Goal: Task Accomplishment & Management: Complete application form

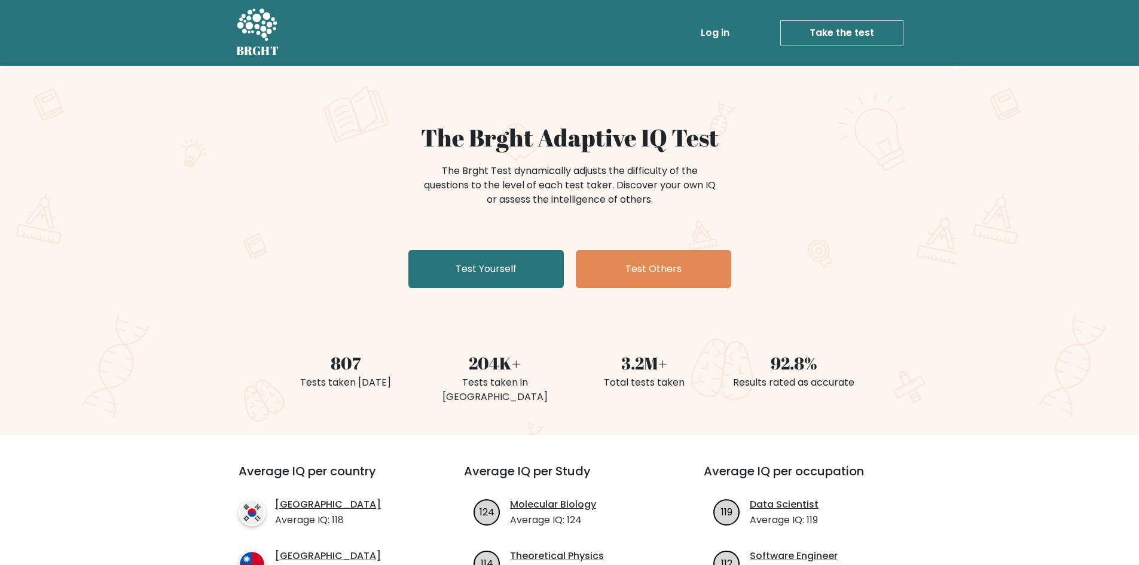
click at [804, 35] on link "Take the test" at bounding box center [841, 32] width 123 height 25
click at [475, 276] on link "Test Yourself" at bounding box center [485, 269] width 155 height 38
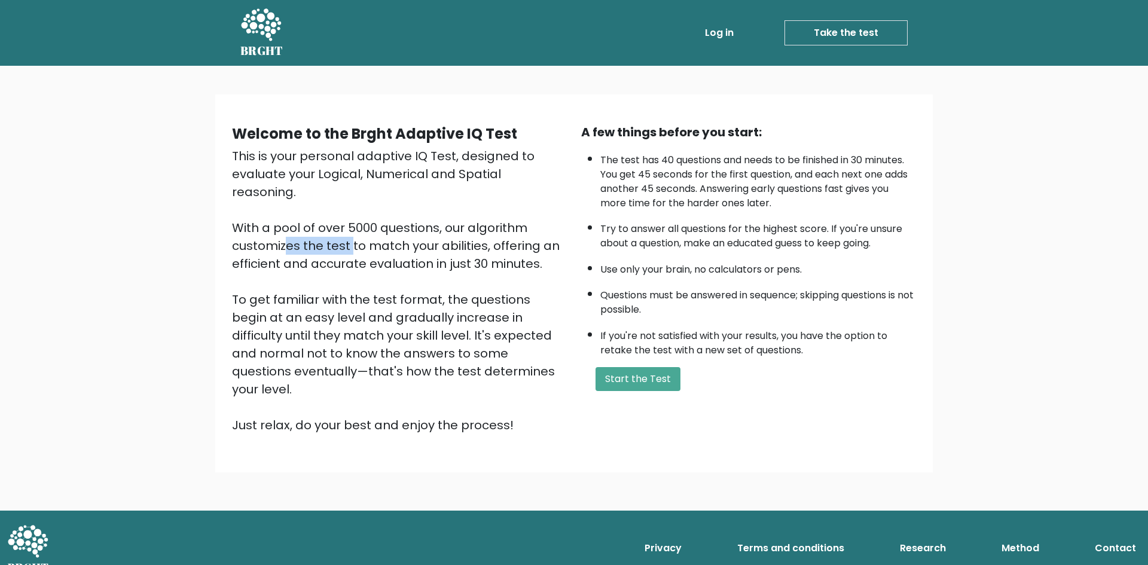
drag, startPoint x: 454, startPoint y: 210, endPoint x: 519, endPoint y: 217, distance: 65.6
click at [520, 216] on div "This is your personal adaptive IQ Test, designed to evaluate your Logical, Nume…" at bounding box center [399, 290] width 335 height 287
drag, startPoint x: 304, startPoint y: 225, endPoint x: 454, endPoint y: 235, distance: 150.4
click at [454, 235] on div "This is your personal adaptive IQ Test, designed to evaluate your Logical, Nume…" at bounding box center [399, 290] width 335 height 287
drag, startPoint x: 499, startPoint y: 227, endPoint x: 512, endPoint y: 242, distance: 20.0
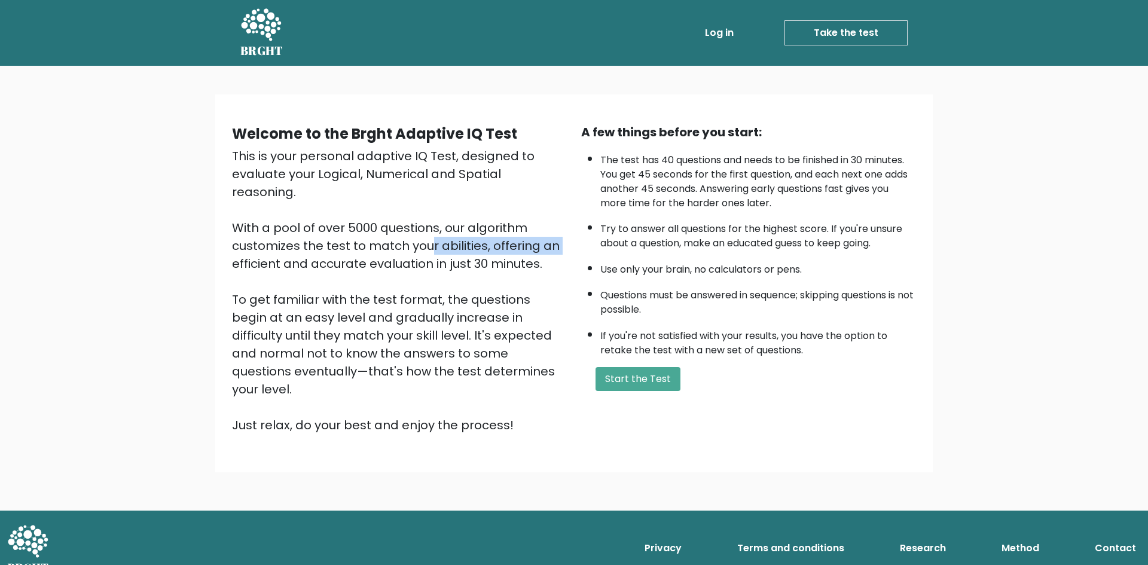
click at [512, 242] on div "This is your personal adaptive IQ Test, designed to evaluate your Logical, Nume…" at bounding box center [399, 290] width 335 height 287
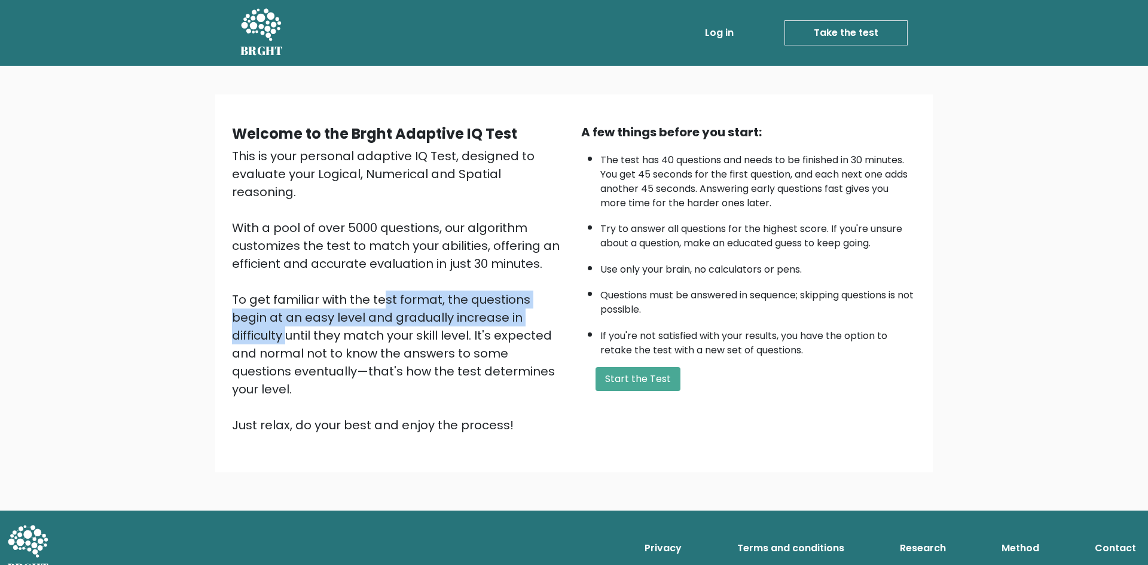
drag, startPoint x: 426, startPoint y: 296, endPoint x: 273, endPoint y: 280, distance: 153.9
click at [271, 281] on div "This is your personal adaptive IQ Test, designed to evaluate your Logical, Nume…" at bounding box center [399, 290] width 335 height 287
click at [352, 307] on div "This is your personal adaptive IQ Test, designed to evaluate your Logical, Nume…" at bounding box center [399, 290] width 335 height 287
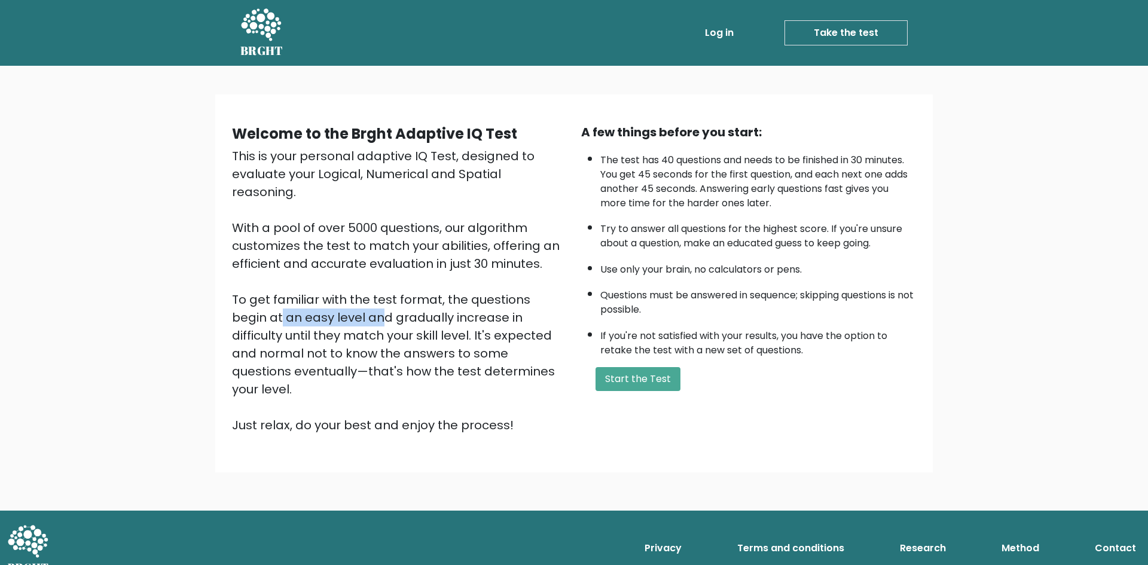
drag, startPoint x: 448, startPoint y: 274, endPoint x: 554, endPoint y: 288, distance: 106.7
click at [555, 288] on div "This is your personal adaptive IQ Test, designed to evaluate your Logical, Nume…" at bounding box center [399, 290] width 335 height 287
drag, startPoint x: 247, startPoint y: 307, endPoint x: 395, endPoint y: 304, distance: 147.7
click at [395, 304] on div "This is your personal adaptive IQ Test, designed to evaluate your Logical, Nume…" at bounding box center [399, 290] width 335 height 287
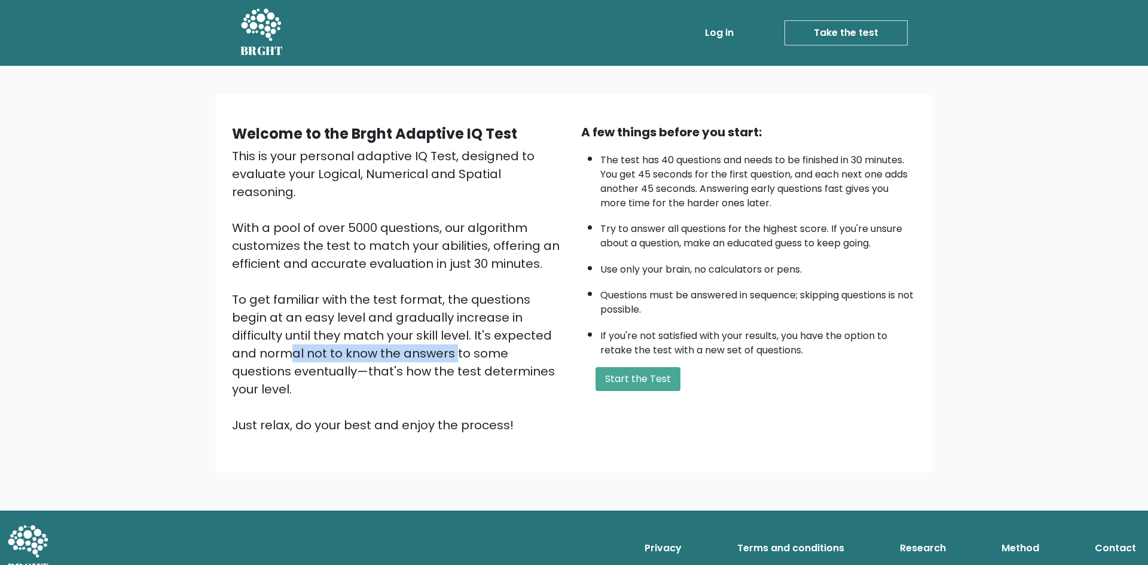
drag, startPoint x: 393, startPoint y: 317, endPoint x: 562, endPoint y: 309, distance: 168.8
click at [562, 309] on div "This is your personal adaptive IQ Test, designed to evaluate your Logical, Nume…" at bounding box center [399, 290] width 335 height 287
drag, startPoint x: 419, startPoint y: 338, endPoint x: 515, endPoint y: 336, distance: 96.9
click at [515, 336] on div "This is your personal adaptive IQ Test, designed to evaluate your Logical, Nume…" at bounding box center [399, 290] width 335 height 287
drag, startPoint x: 236, startPoint y: 349, endPoint x: 468, endPoint y: 348, distance: 232.6
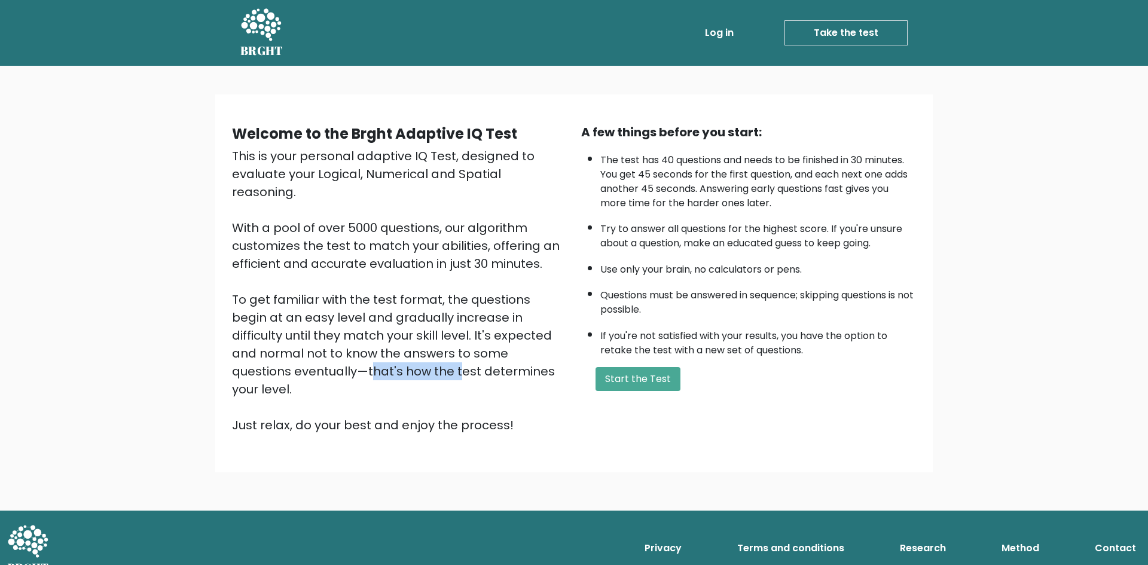
click at [468, 348] on div "This is your personal adaptive IQ Test, designed to evaluate your Logical, Nume…" at bounding box center [399, 290] width 335 height 287
drag, startPoint x: 299, startPoint y: 389, endPoint x: 411, endPoint y: 386, distance: 111.9
click at [408, 386] on div "This is your personal adaptive IQ Test, designed to evaluate your Logical, Nume…" at bounding box center [399, 290] width 335 height 287
drag, startPoint x: 582, startPoint y: 133, endPoint x: 756, endPoint y: 130, distance: 174.6
click at [756, 130] on div "A few things before you start:" at bounding box center [748, 132] width 335 height 18
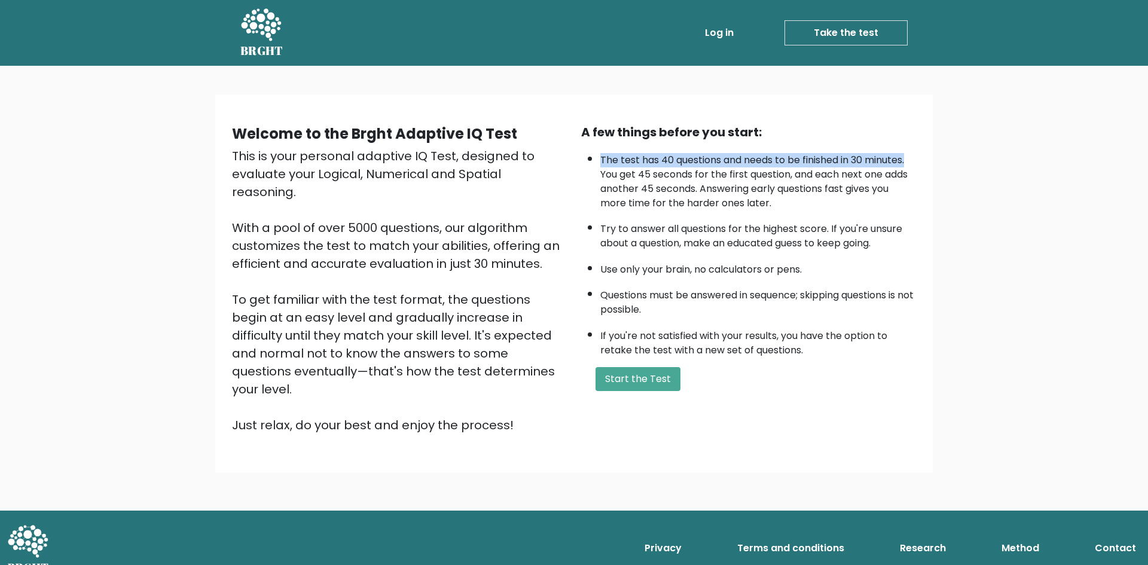
drag, startPoint x: 602, startPoint y: 160, endPoint x: 915, endPoint y: 158, distance: 313.3
click at [915, 158] on li "The test has 40 questions and needs to be finished in 30 minutes. You get 45 se…" at bounding box center [758, 178] width 316 height 63
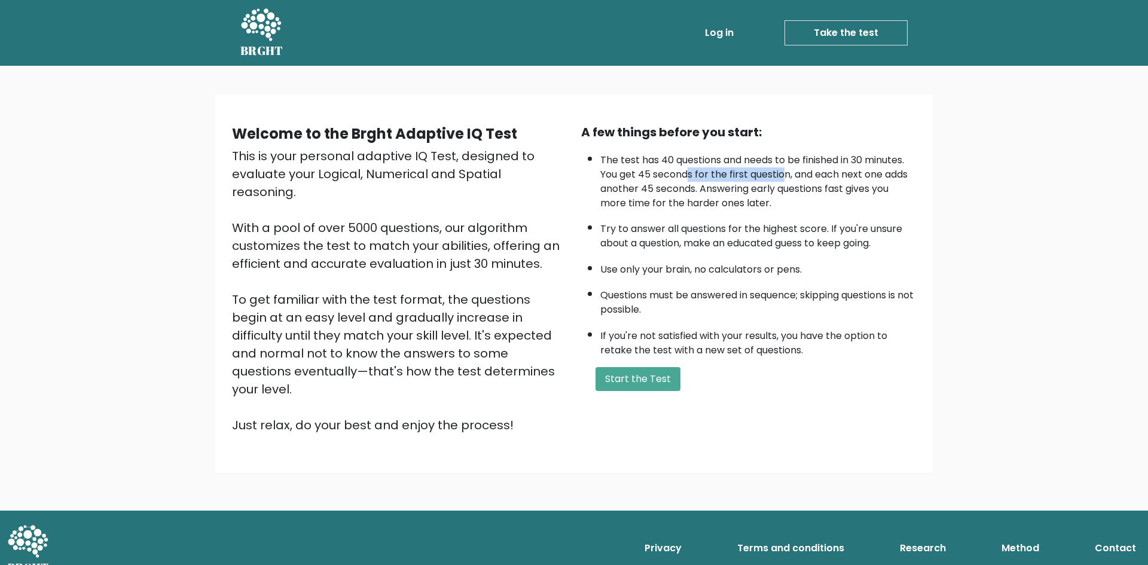
drag, startPoint x: 688, startPoint y: 176, endPoint x: 786, endPoint y: 176, distance: 98.1
click at [786, 176] on li "The test has 40 questions and needs to be finished in 30 minutes. You get 45 se…" at bounding box center [758, 178] width 316 height 63
drag, startPoint x: 799, startPoint y: 171, endPoint x: 915, endPoint y: 181, distance: 115.8
click at [915, 181] on li "The test has 40 questions and needs to be finished in 30 minutes. You get 45 se…" at bounding box center [758, 178] width 316 height 63
click at [832, 187] on li "The test has 40 questions and needs to be finished in 30 minutes. You get 45 se…" at bounding box center [758, 178] width 316 height 63
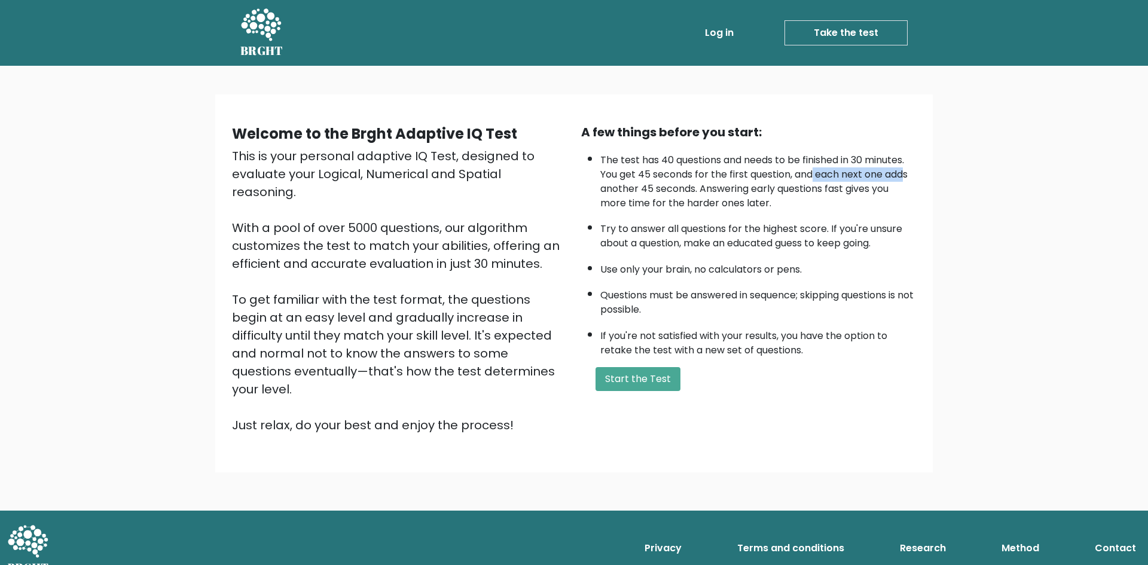
drag, startPoint x: 816, startPoint y: 179, endPoint x: 905, endPoint y: 174, distance: 89.2
click at [905, 174] on li "The test has 40 questions and needs to be finished in 30 minutes. You get 45 se…" at bounding box center [758, 178] width 316 height 63
drag, startPoint x: 698, startPoint y: 190, endPoint x: 836, endPoint y: 188, distance: 137.5
click at [836, 188] on li "The test has 40 questions and needs to be finished in 30 minutes. You get 45 se…" at bounding box center [758, 178] width 316 height 63
drag, startPoint x: 765, startPoint y: 210, endPoint x: 748, endPoint y: 186, distance: 29.5
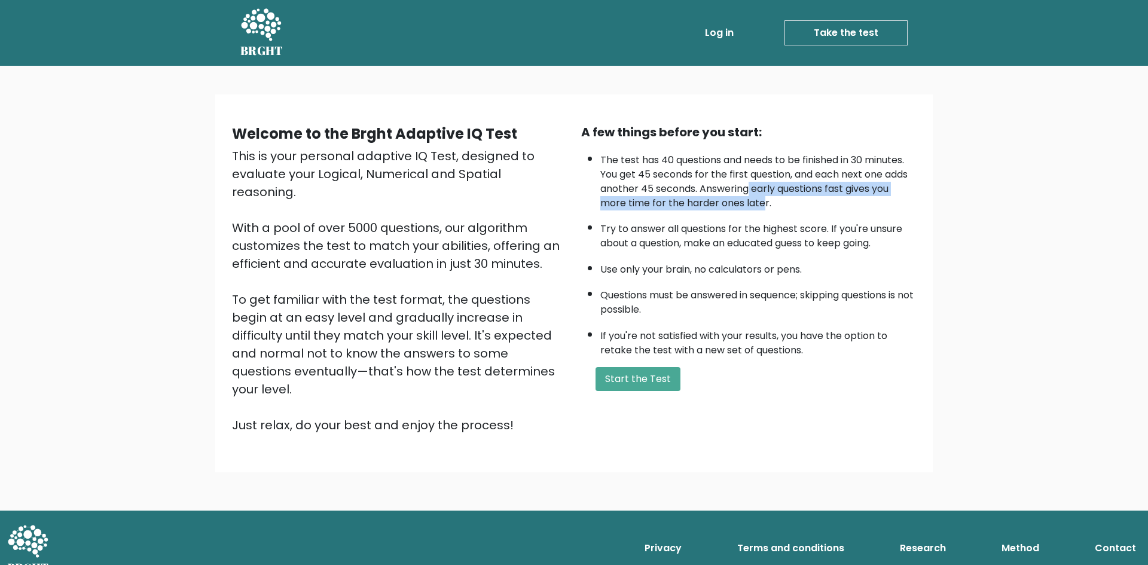
click at [748, 186] on li "The test has 40 questions and needs to be finished in 30 minutes. You get 45 se…" at bounding box center [758, 178] width 316 height 63
click at [790, 218] on li "Try to answer all questions for the highest score. If you're unsure about a que…" at bounding box center [758, 233] width 316 height 35
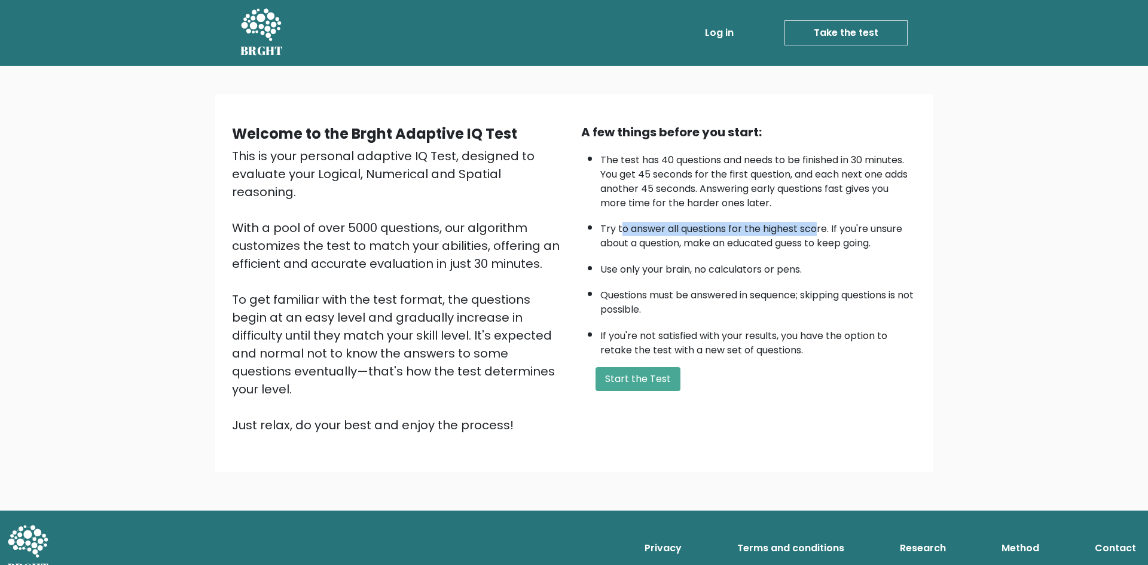
drag, startPoint x: 619, startPoint y: 228, endPoint x: 819, endPoint y: 228, distance: 200.3
click at [819, 228] on li "Try to answer all questions for the highest score. If you're unsure about a que…" at bounding box center [758, 233] width 316 height 35
drag, startPoint x: 834, startPoint y: 225, endPoint x: 989, endPoint y: 224, distance: 154.9
click at [989, 224] on div "Welcome to the Brght Adaptive IQ Test This is your personal adaptive IQ Test, d…" at bounding box center [574, 288] width 1148 height 445
drag, startPoint x: 695, startPoint y: 243, endPoint x: 864, endPoint y: 241, distance: 168.6
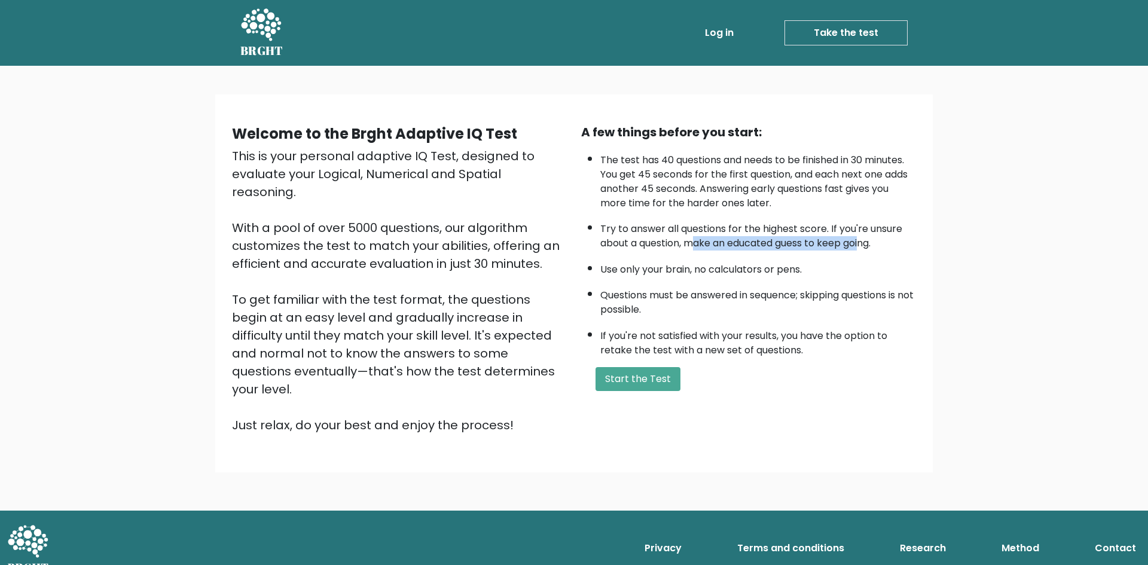
click at [864, 241] on li "Try to answer all questions for the highest score. If you're unsure about a que…" at bounding box center [758, 233] width 316 height 35
drag, startPoint x: 608, startPoint y: 271, endPoint x: 679, endPoint y: 267, distance: 71.3
click at [679, 267] on li "Use only your brain, no calculators or pens." at bounding box center [758, 267] width 316 height 20
drag, startPoint x: 700, startPoint y: 268, endPoint x: 818, endPoint y: 261, distance: 118.0
click at [818, 261] on li "Use only your brain, no calculators or pens." at bounding box center [758, 267] width 316 height 20
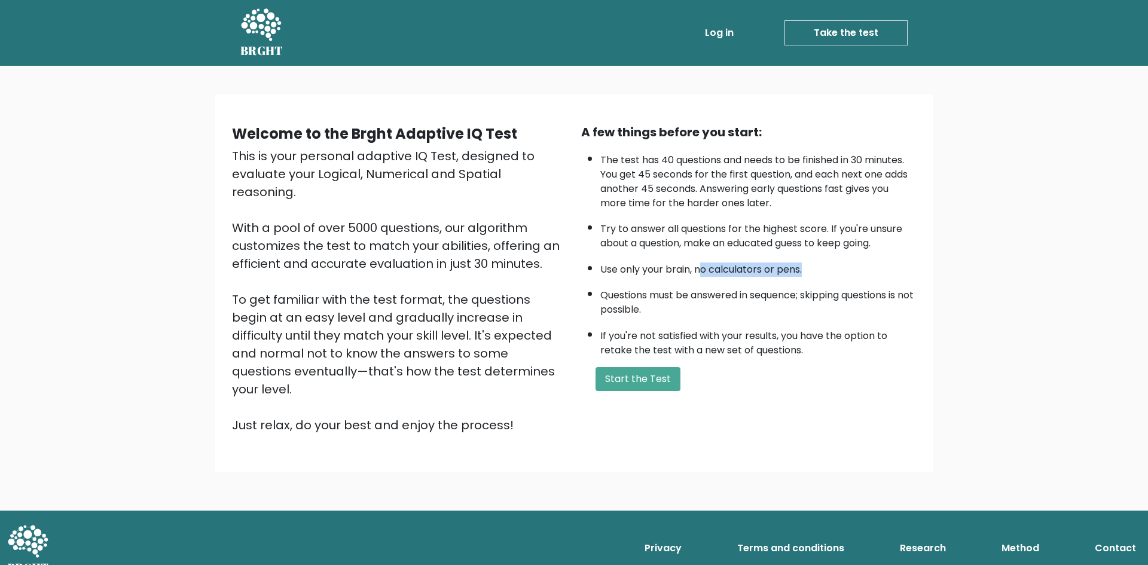
click at [817, 264] on li "Use only your brain, no calculators or pens." at bounding box center [758, 267] width 316 height 20
drag, startPoint x: 607, startPoint y: 271, endPoint x: 703, endPoint y: 271, distance: 95.7
click at [686, 267] on li "Use only your brain, no calculators or pens." at bounding box center [758, 267] width 316 height 20
drag, startPoint x: 698, startPoint y: 261, endPoint x: 825, endPoint y: 276, distance: 128.3
click at [825, 276] on li "Use only your brain, no calculators or pens." at bounding box center [758, 267] width 316 height 20
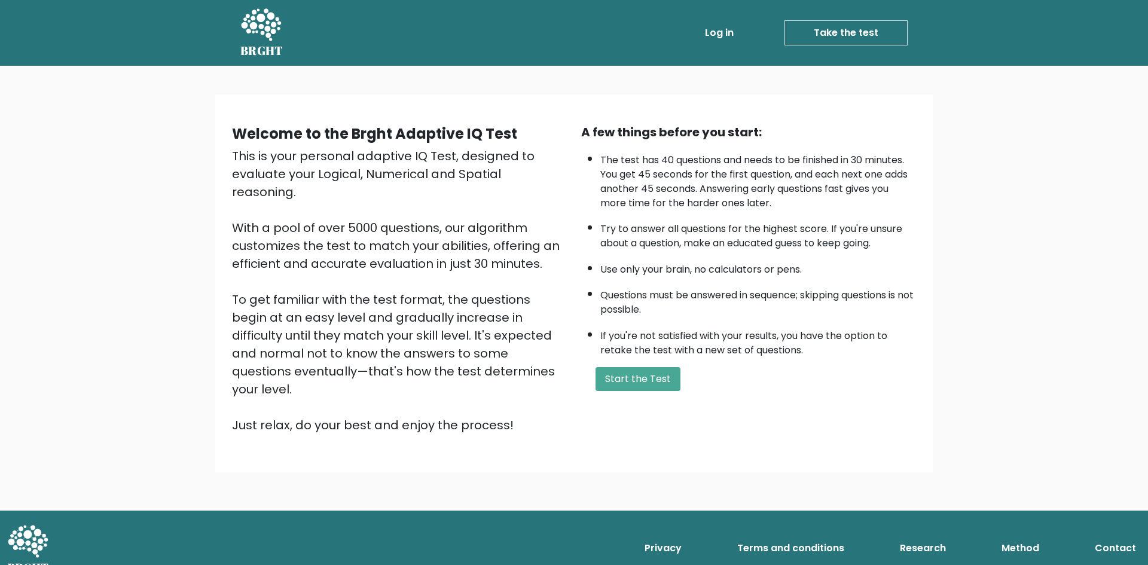
click at [807, 283] on li "Questions must be answered in sequence; skipping questions is not possible." at bounding box center [758, 299] width 316 height 35
drag, startPoint x: 644, startPoint y: 294, endPoint x: 752, endPoint y: 300, distance: 107.8
click at [729, 295] on li "Questions must be answered in sequence; skipping questions is not possible." at bounding box center [758, 299] width 316 height 35
drag, startPoint x: 840, startPoint y: 295, endPoint x: 915, endPoint y: 297, distance: 75.4
click at [916, 297] on div "A few things before you start: The test has 40 questions and needs to be finish…" at bounding box center [748, 278] width 349 height 311
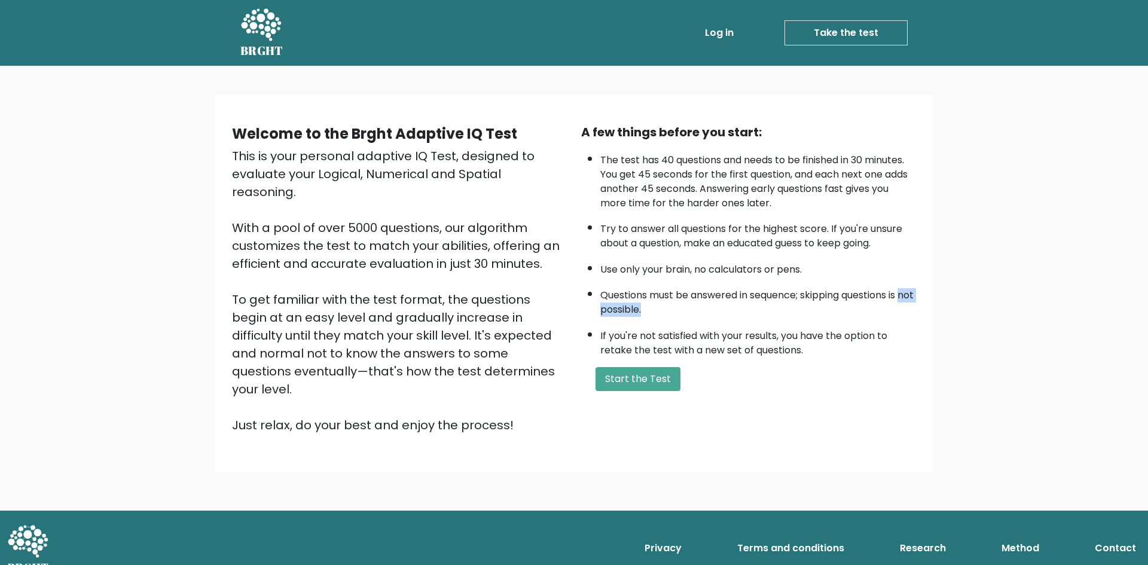
drag, startPoint x: 676, startPoint y: 313, endPoint x: 706, endPoint y: 314, distance: 29.3
click at [706, 314] on ul "The test has 40 questions and needs to be finished in 30 minutes. You get 45 se…" at bounding box center [748, 252] width 335 height 210
drag, startPoint x: 607, startPoint y: 335, endPoint x: 755, endPoint y: 333, distance: 147.1
click at [748, 334] on li "If you're not satisfied with your results, you have the option to retake the te…" at bounding box center [758, 340] width 316 height 35
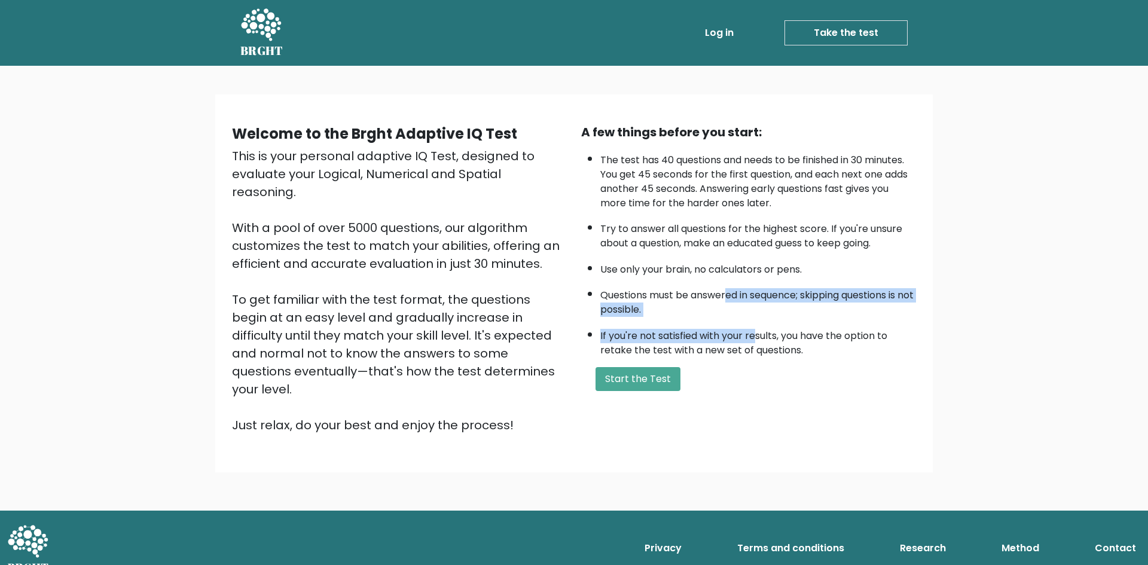
drag, startPoint x: 753, startPoint y: 338, endPoint x: 726, endPoint y: 281, distance: 63.6
click at [726, 281] on ul "The test has 40 questions and needs to be finished in 30 minutes. You get 45 se…" at bounding box center [748, 252] width 335 height 210
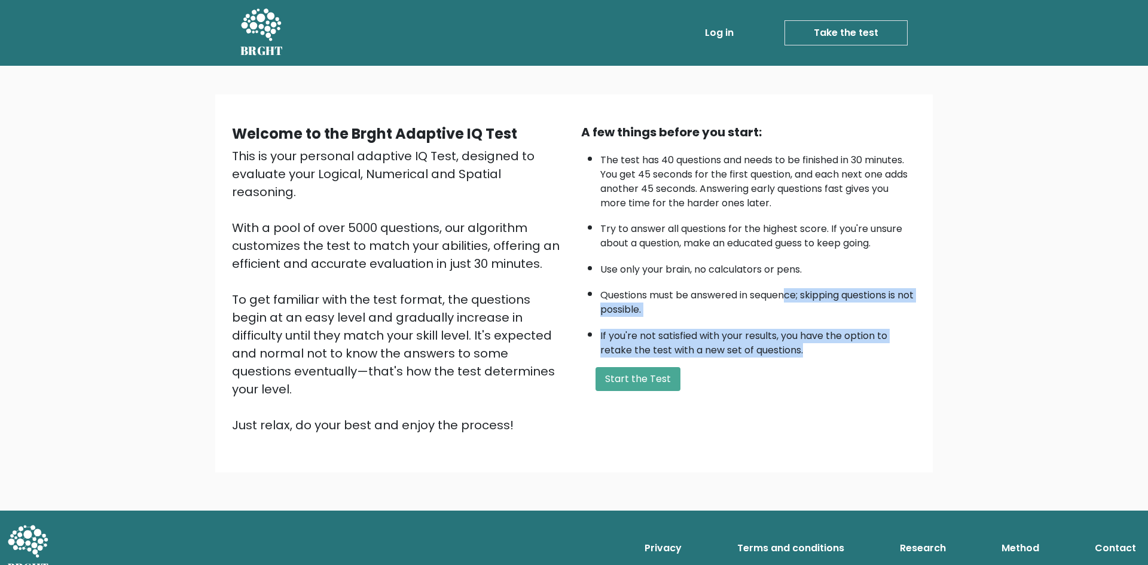
drag, startPoint x: 805, startPoint y: 352, endPoint x: 790, endPoint y: 297, distance: 57.2
click at [790, 297] on ul "The test has 40 questions and needs to be finished in 30 minutes. You get 45 se…" at bounding box center [748, 252] width 335 height 210
click at [792, 300] on li "Questions must be answered in sequence; skipping questions is not possible." at bounding box center [758, 299] width 316 height 35
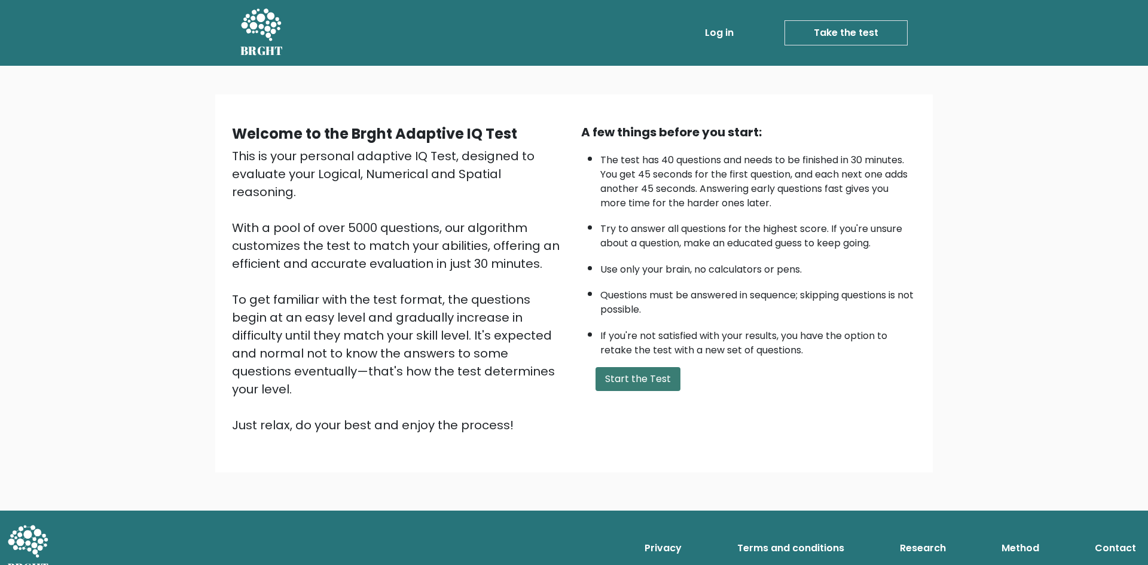
click at [644, 377] on button "Start the Test" at bounding box center [638, 379] width 85 height 24
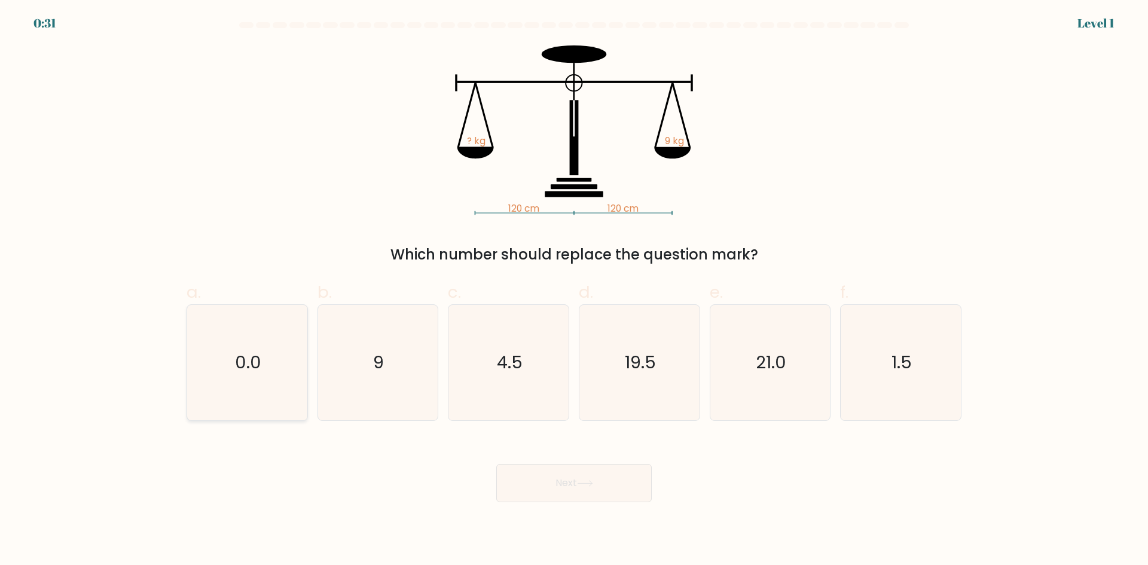
click at [233, 354] on icon "0.0" at bounding box center [247, 362] width 115 height 115
click at [574, 291] on input "a. 0.0" at bounding box center [574, 287] width 1 height 8
radio input "true"
click at [624, 480] on button "Next" at bounding box center [573, 483] width 155 height 38
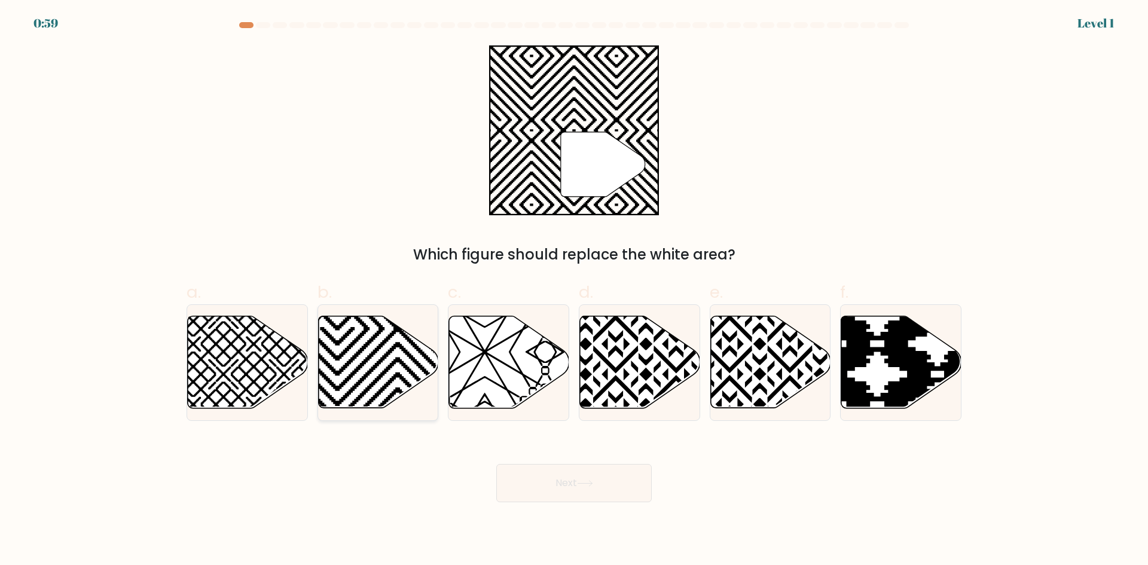
click at [404, 361] on icon at bounding box center [378, 362] width 120 height 92
click at [574, 291] on input "b." at bounding box center [574, 287] width 1 height 8
radio input "true"
click at [560, 485] on button "Next" at bounding box center [573, 483] width 155 height 38
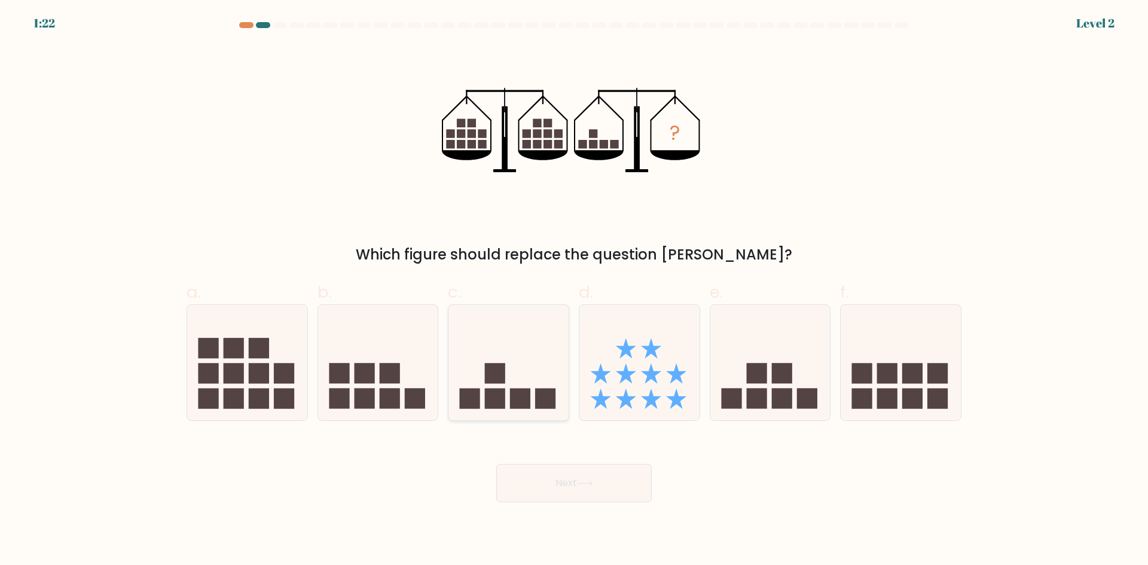
click at [552, 390] on rect at bounding box center [546, 399] width 20 height 20
click at [574, 291] on input "c." at bounding box center [574, 287] width 1 height 8
radio input "true"
click at [597, 479] on button "Next" at bounding box center [573, 483] width 155 height 38
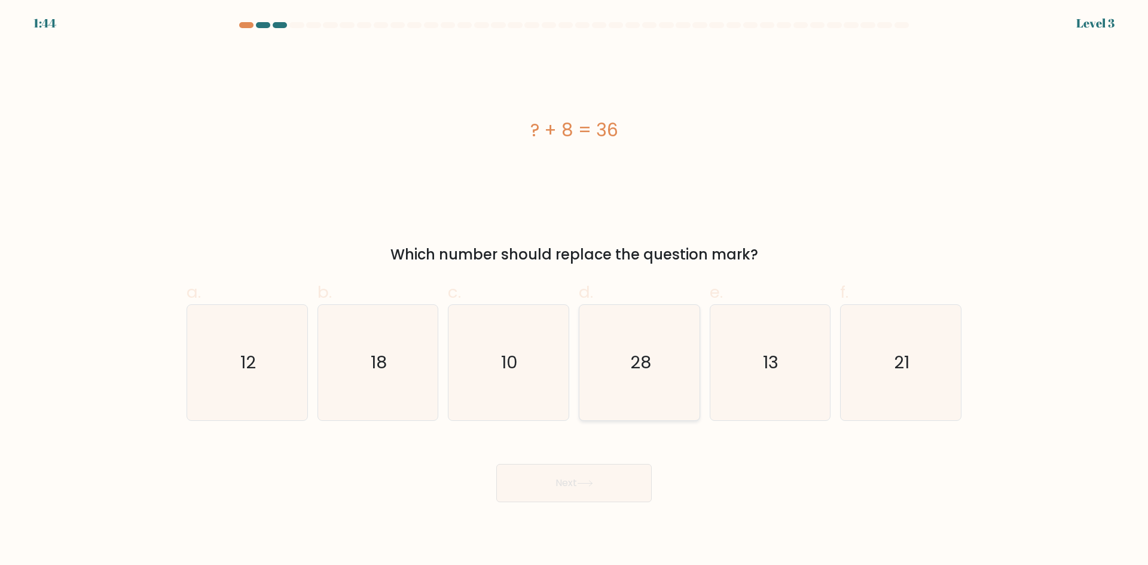
click at [637, 386] on icon "28" at bounding box center [639, 362] width 115 height 115
click at [575, 291] on input "d. 28" at bounding box center [574, 287] width 1 height 8
radio input "true"
click at [586, 496] on button "Next" at bounding box center [573, 483] width 155 height 38
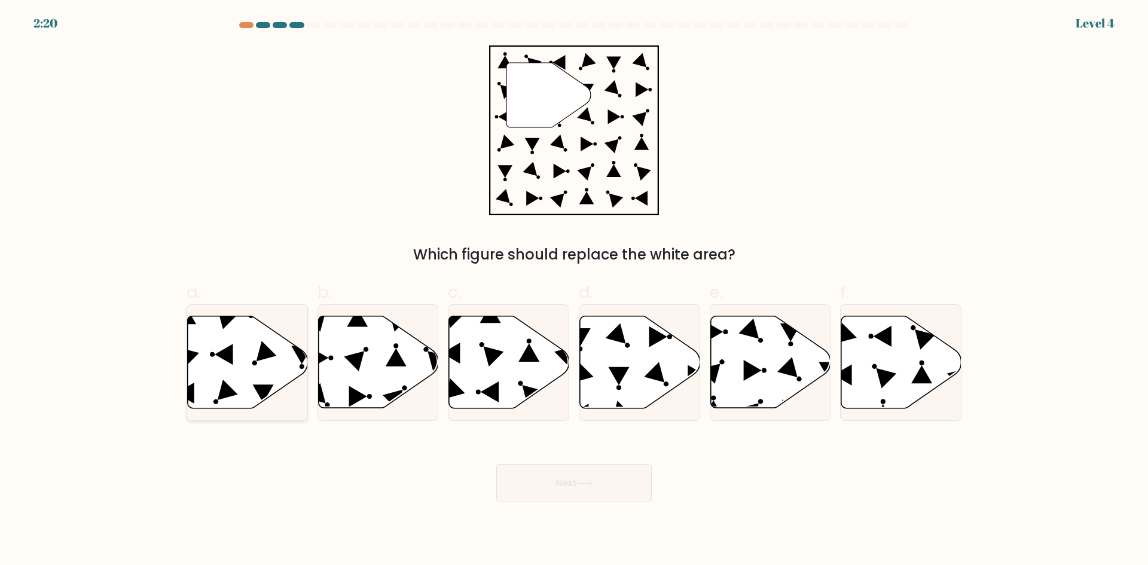
click at [223, 378] on icon at bounding box center [248, 362] width 120 height 92
click at [574, 291] on input "a." at bounding box center [574, 287] width 1 height 8
radio input "true"
click at [559, 483] on button "Next" at bounding box center [573, 483] width 155 height 38
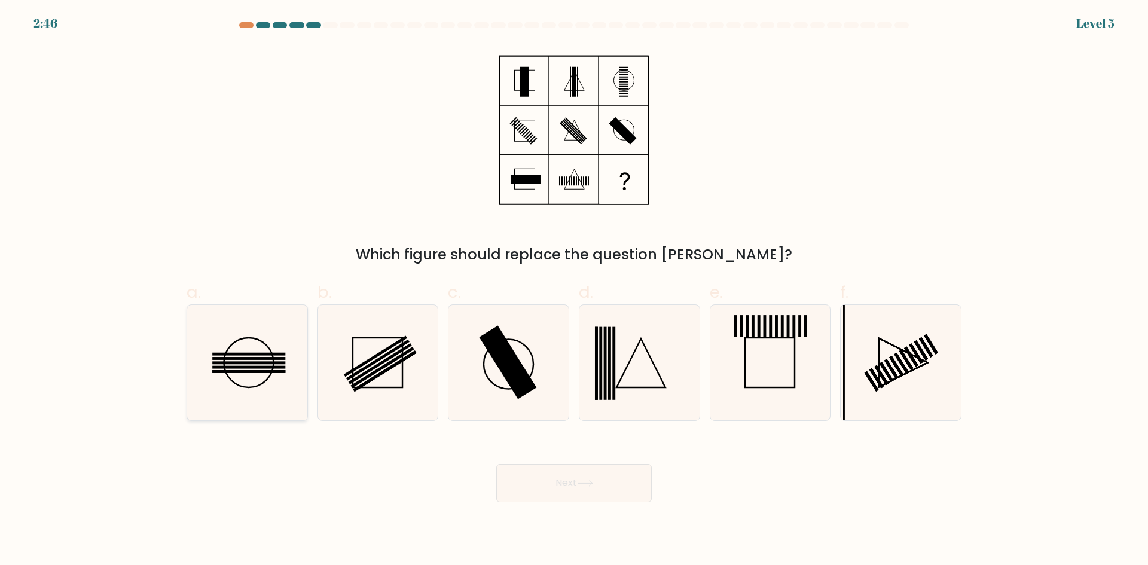
click at [240, 387] on icon at bounding box center [247, 362] width 115 height 115
click at [574, 291] on input "a." at bounding box center [574, 287] width 1 height 8
radio input "true"
click at [557, 491] on button "Next" at bounding box center [573, 483] width 155 height 38
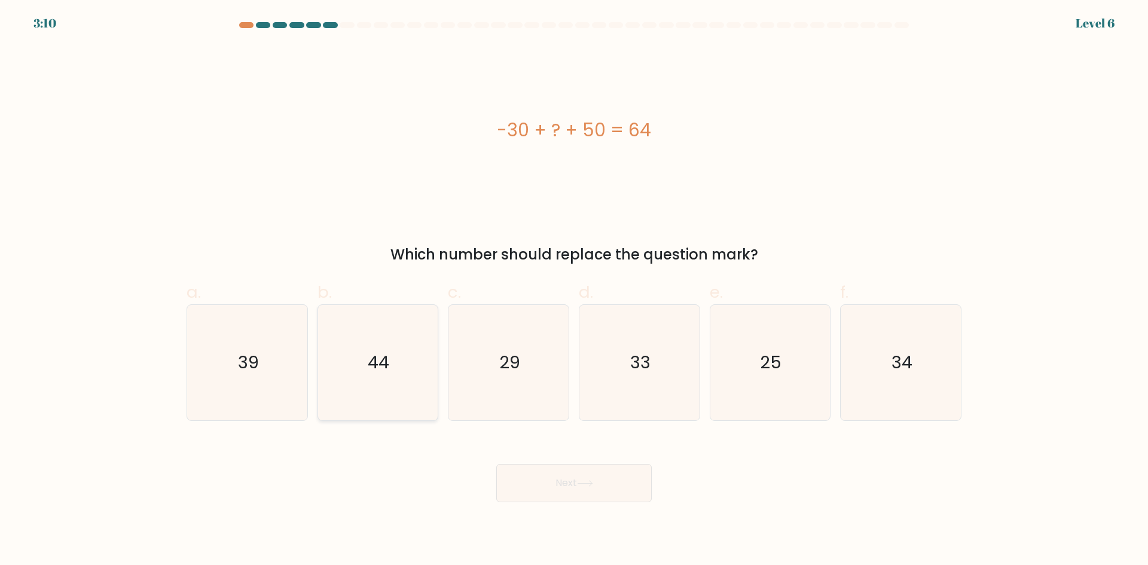
click at [390, 361] on icon "44" at bounding box center [377, 362] width 115 height 115
click at [574, 291] on input "b. 44" at bounding box center [574, 287] width 1 height 8
radio input "true"
click at [571, 486] on button "Next" at bounding box center [573, 483] width 155 height 38
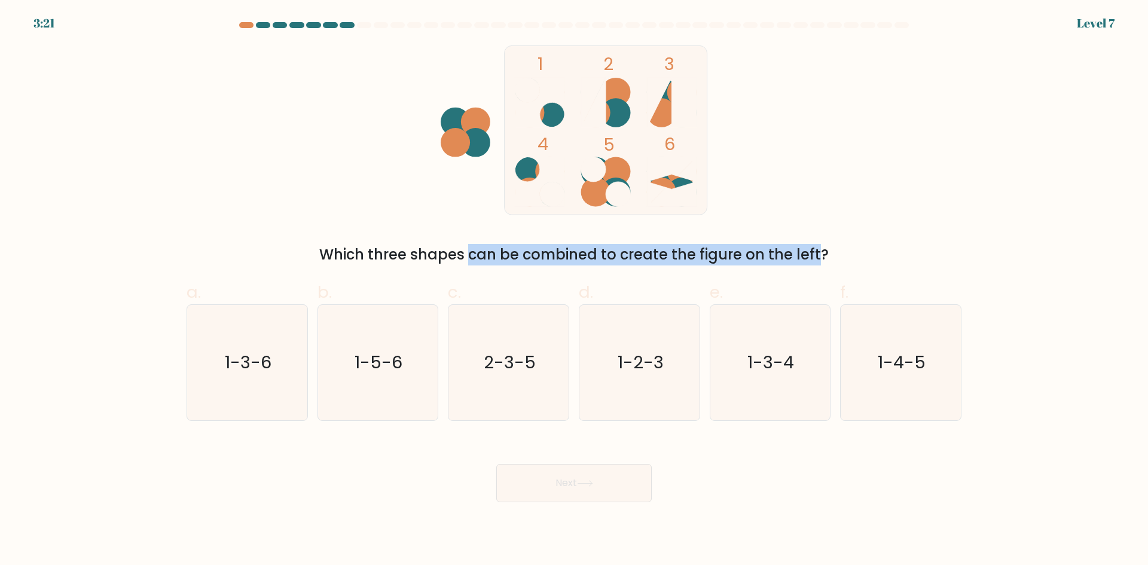
drag, startPoint x: 370, startPoint y: 259, endPoint x: 725, endPoint y: 252, distance: 354.6
click at [725, 252] on div "Which three shapes can be combined to create the figure on the left?" at bounding box center [574, 255] width 761 height 22
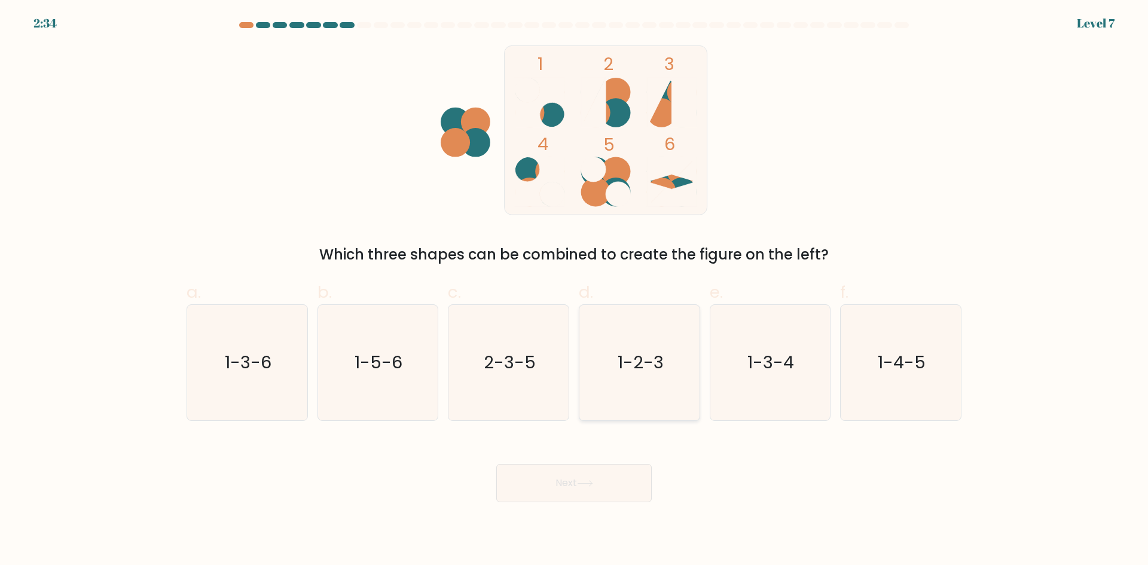
click at [636, 374] on text "1-2-3" at bounding box center [641, 362] width 46 height 24
click at [575, 291] on input "d. 1-2-3" at bounding box center [574, 287] width 1 height 8
radio input "true"
click at [511, 471] on button "Next" at bounding box center [573, 483] width 155 height 38
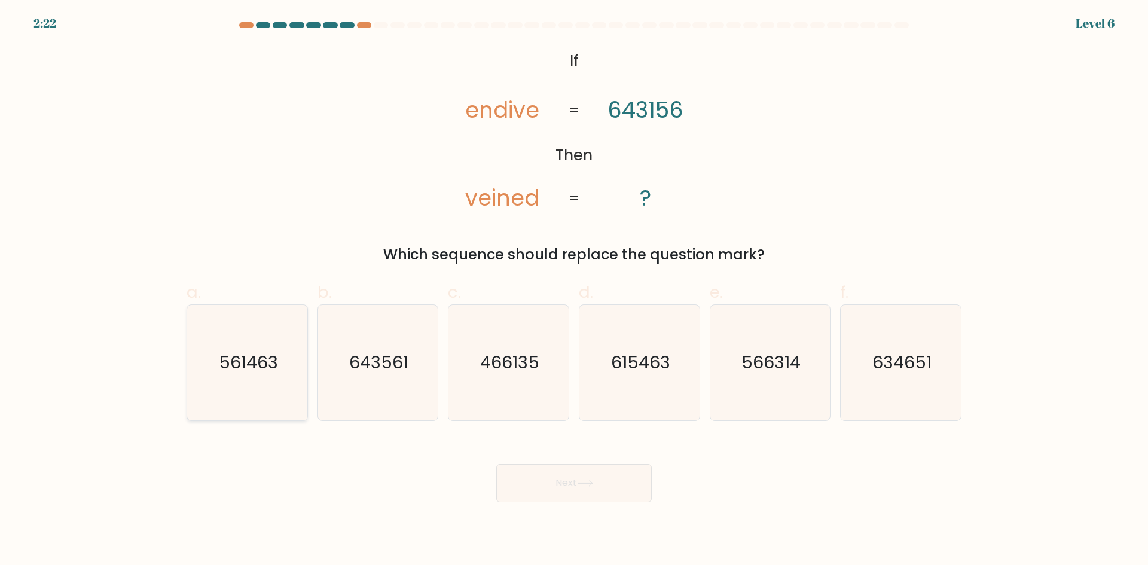
click at [252, 370] on text "561463" at bounding box center [248, 362] width 59 height 24
click at [574, 291] on input "a. 561463" at bounding box center [574, 287] width 1 height 8
radio input "true"
click at [521, 488] on button "Next" at bounding box center [573, 483] width 155 height 38
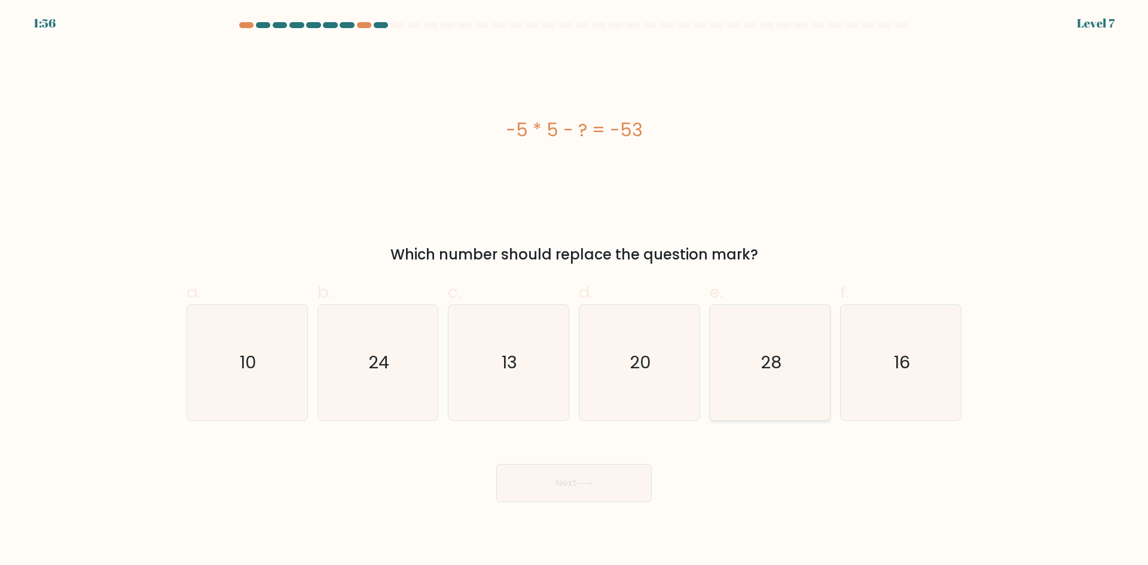
click at [806, 377] on icon "28" at bounding box center [769, 362] width 115 height 115
click at [575, 291] on input "e. 28" at bounding box center [574, 287] width 1 height 8
radio input "true"
click at [629, 488] on button "Next" at bounding box center [573, 483] width 155 height 38
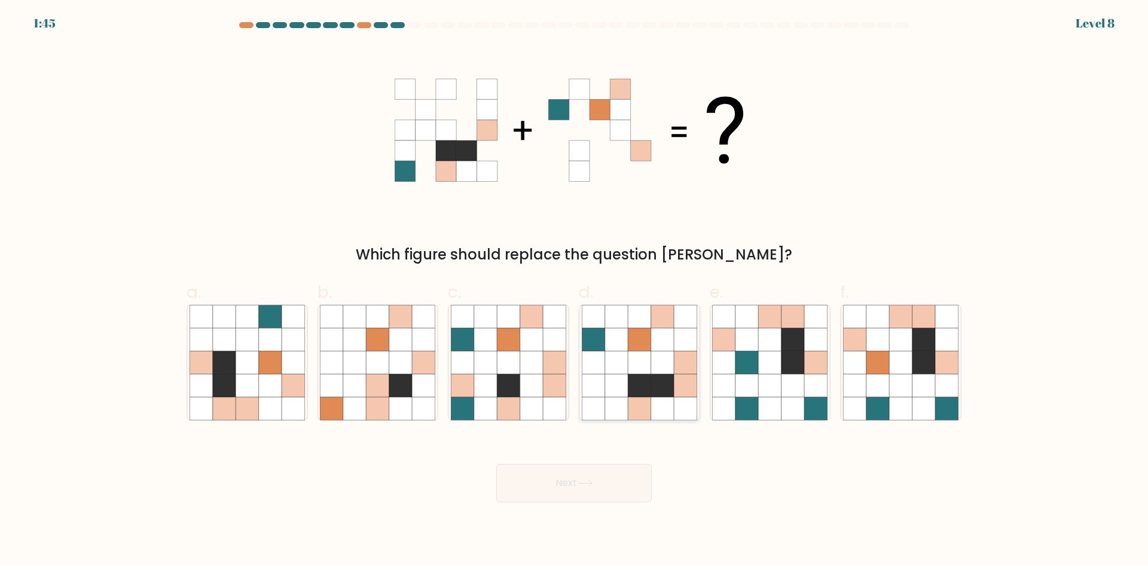
click at [669, 412] on icon at bounding box center [662, 408] width 23 height 23
click at [575, 291] on input "d." at bounding box center [574, 287] width 1 height 8
radio input "true"
click at [597, 478] on button "Next" at bounding box center [573, 483] width 155 height 38
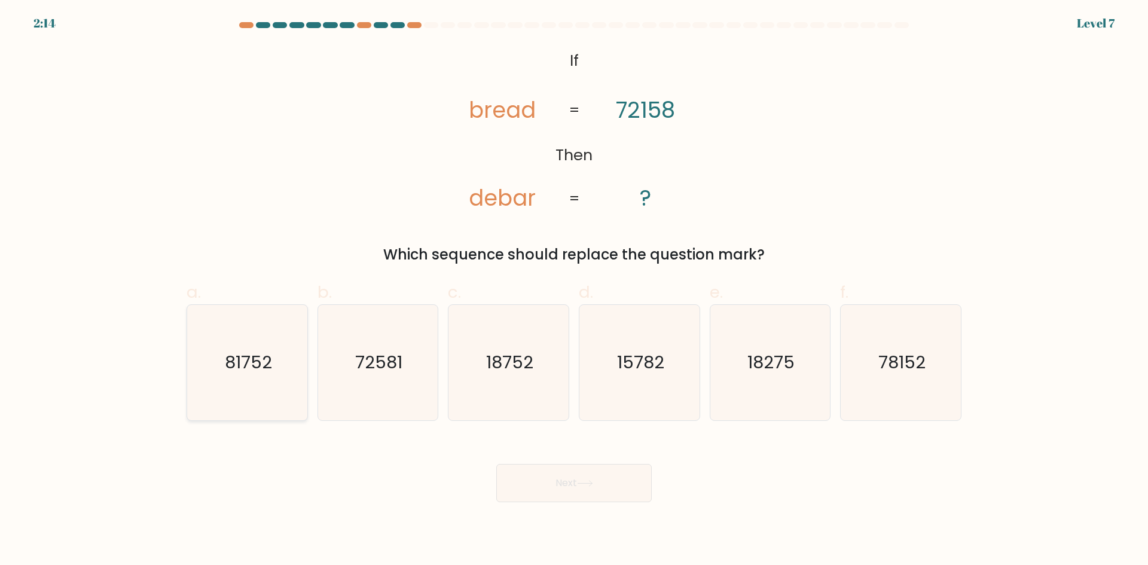
click at [289, 370] on icon "81752" at bounding box center [247, 362] width 115 height 115
click at [574, 291] on input "a. 81752" at bounding box center [574, 287] width 1 height 8
radio input "true"
click at [525, 484] on button "Next" at bounding box center [573, 483] width 155 height 38
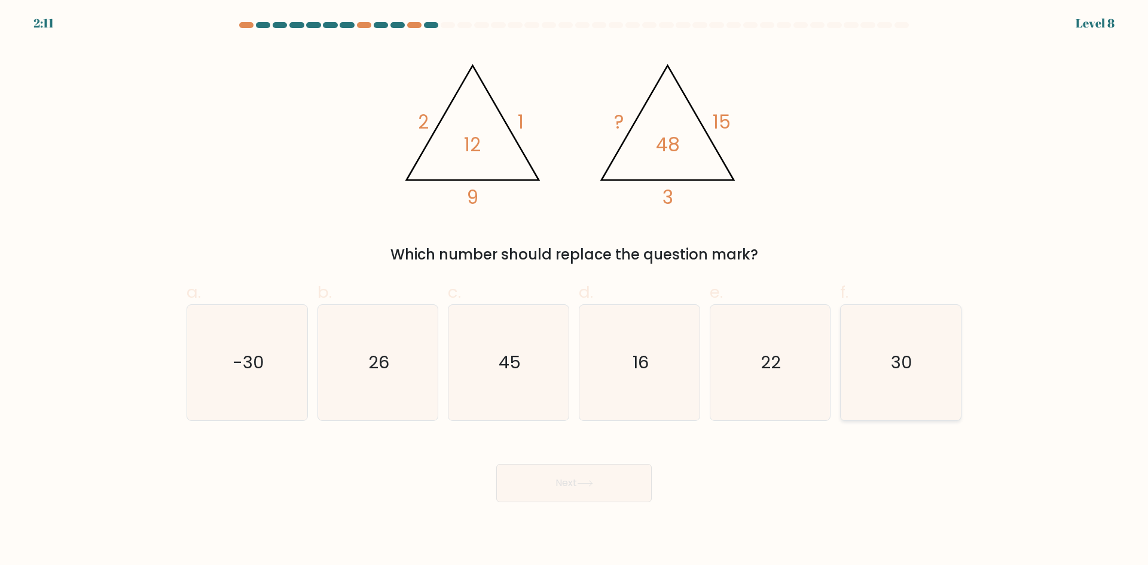
click at [894, 370] on text "30" at bounding box center [902, 362] width 22 height 24
click at [575, 291] on input "f. 30" at bounding box center [574, 287] width 1 height 8
radio input "true"
click at [597, 488] on button "Next" at bounding box center [573, 483] width 155 height 38
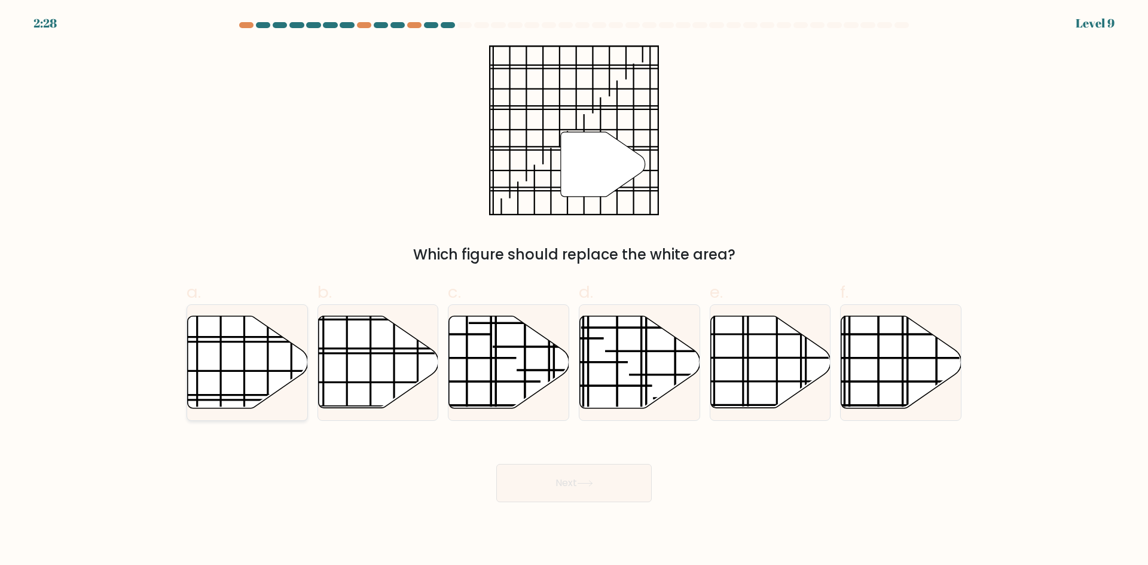
click at [256, 392] on icon at bounding box center [248, 362] width 120 height 92
click at [574, 291] on input "a." at bounding box center [574, 287] width 1 height 8
radio input "true"
click at [591, 489] on button "Next" at bounding box center [573, 483] width 155 height 38
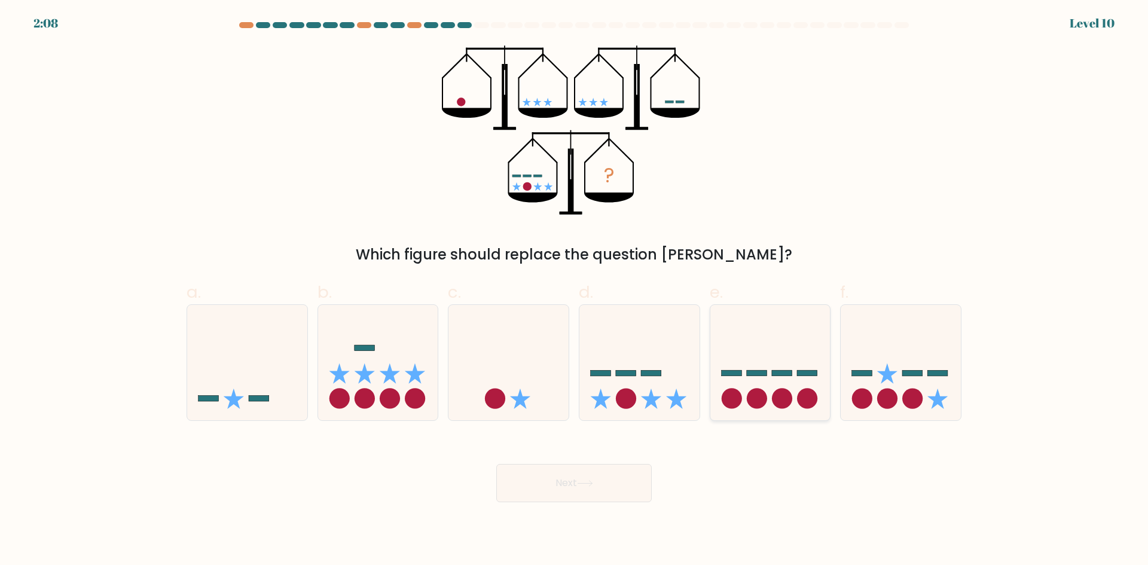
click at [773, 411] on icon at bounding box center [770, 362] width 120 height 99
click at [575, 291] on input "e." at bounding box center [574, 287] width 1 height 8
radio input "true"
click at [621, 398] on circle at bounding box center [626, 399] width 20 height 20
click at [575, 291] on input "d." at bounding box center [574, 287] width 1 height 8
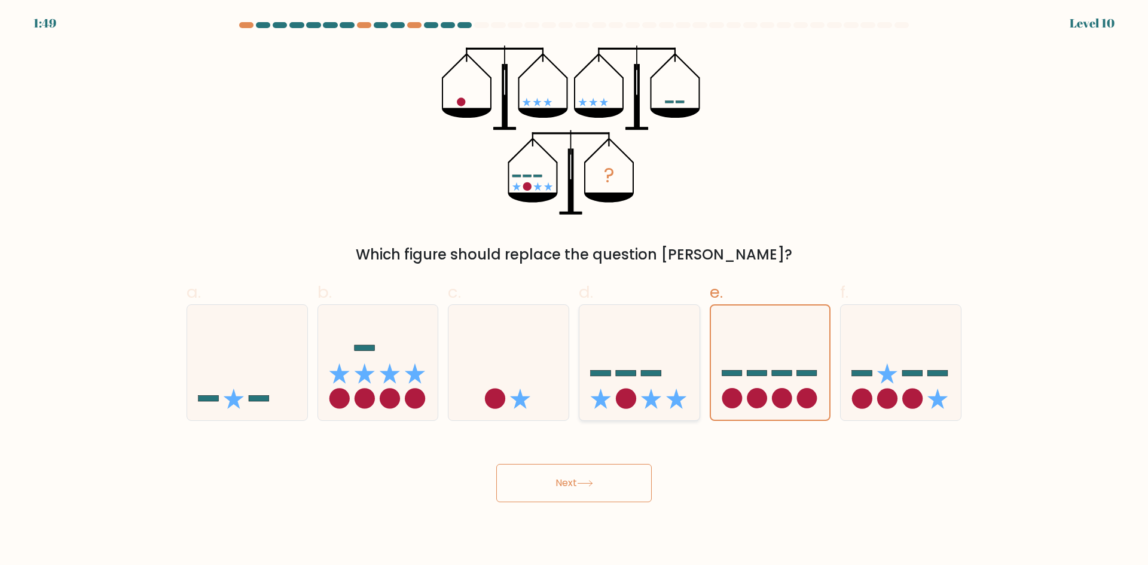
radio input "true"
click at [600, 485] on button "Next" at bounding box center [573, 483] width 155 height 38
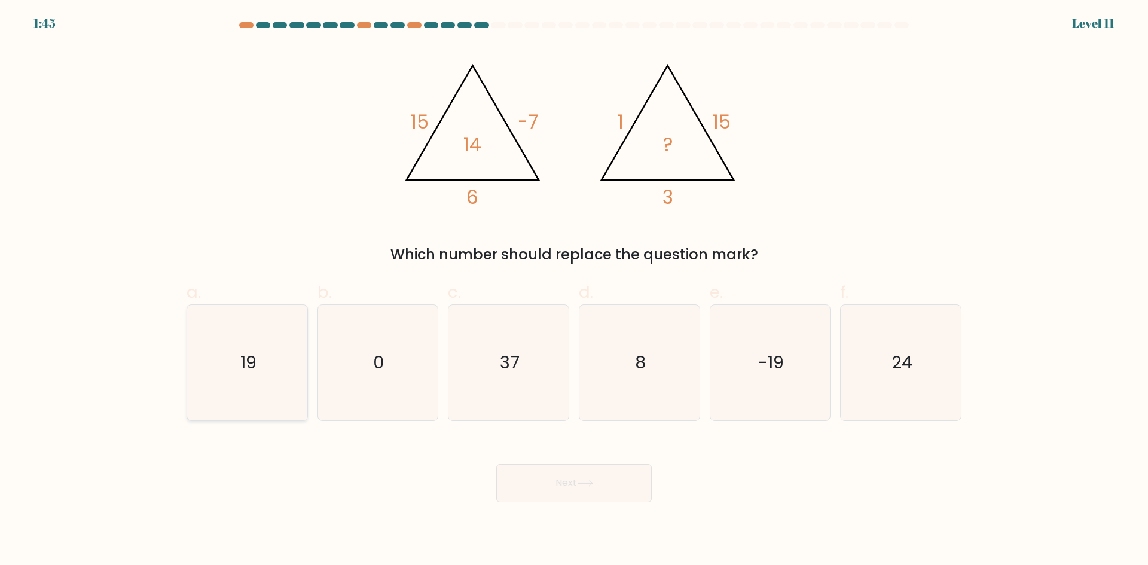
click at [210, 387] on icon "19" at bounding box center [247, 362] width 115 height 115
click at [574, 291] on input "a. 19" at bounding box center [574, 287] width 1 height 8
radio input "true"
click at [631, 481] on button "Next" at bounding box center [573, 483] width 155 height 38
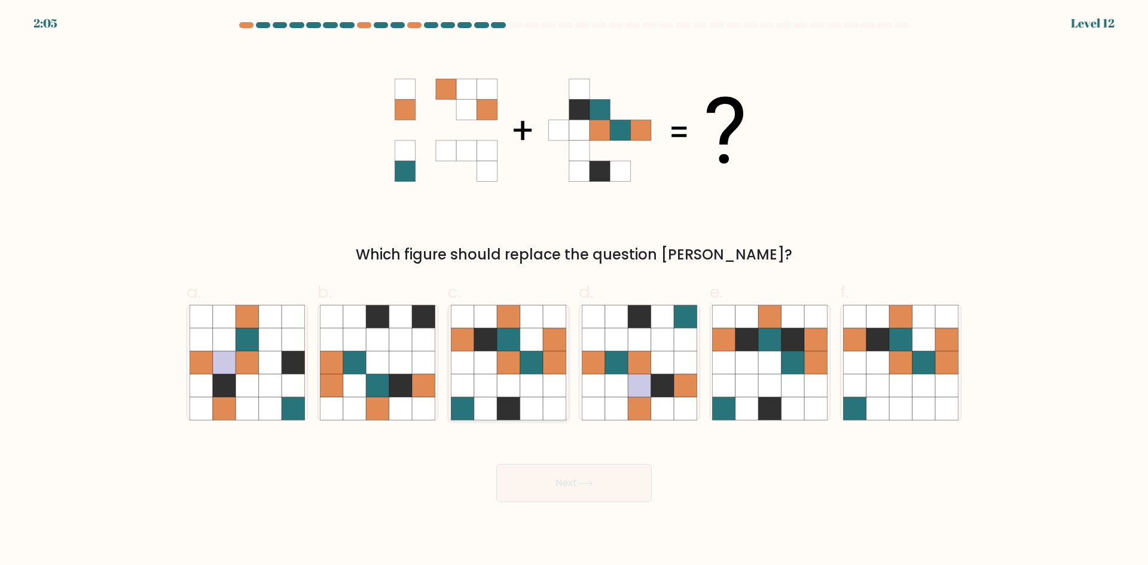
click at [540, 405] on icon at bounding box center [531, 408] width 23 height 23
click at [574, 291] on input "c." at bounding box center [574, 287] width 1 height 8
radio input "true"
click at [593, 483] on icon at bounding box center [585, 483] width 16 height 7
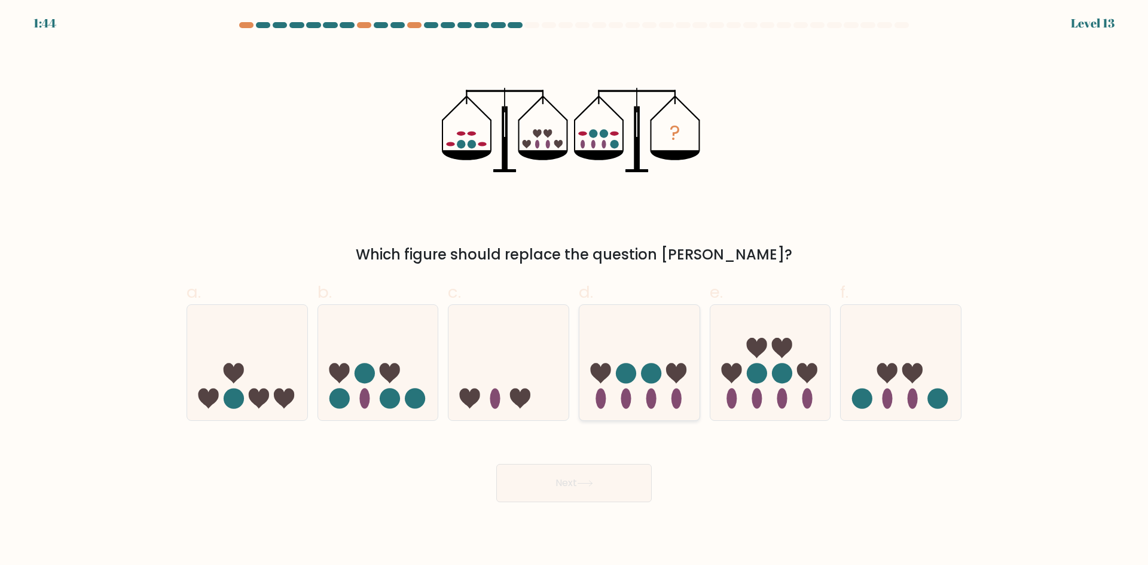
click at [649, 381] on circle at bounding box center [651, 374] width 20 height 20
click at [575, 291] on input "d." at bounding box center [574, 287] width 1 height 8
radio input "true"
click at [617, 479] on button "Next" at bounding box center [573, 483] width 155 height 38
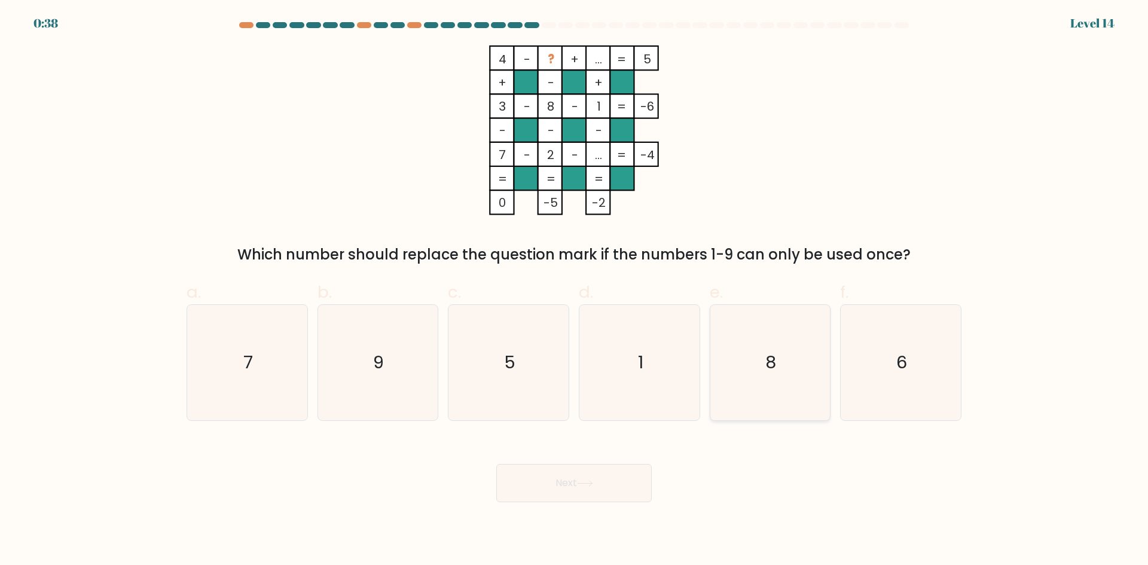
click at [780, 386] on icon "8" at bounding box center [769, 362] width 115 height 115
click at [575, 291] on input "e. 8" at bounding box center [574, 287] width 1 height 8
radio input "true"
click at [613, 485] on button "Next" at bounding box center [573, 483] width 155 height 38
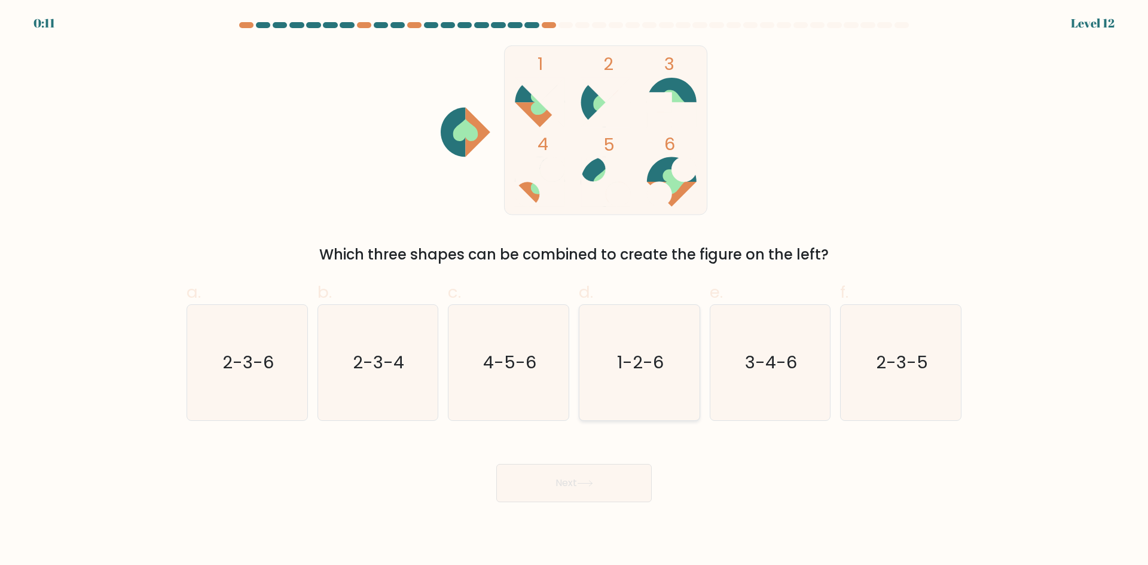
click at [627, 389] on icon "1-2-6" at bounding box center [639, 362] width 115 height 115
click at [575, 291] on input "d. 1-2-6" at bounding box center [574, 287] width 1 height 8
radio input "true"
click at [612, 489] on button "Next" at bounding box center [573, 483] width 155 height 38
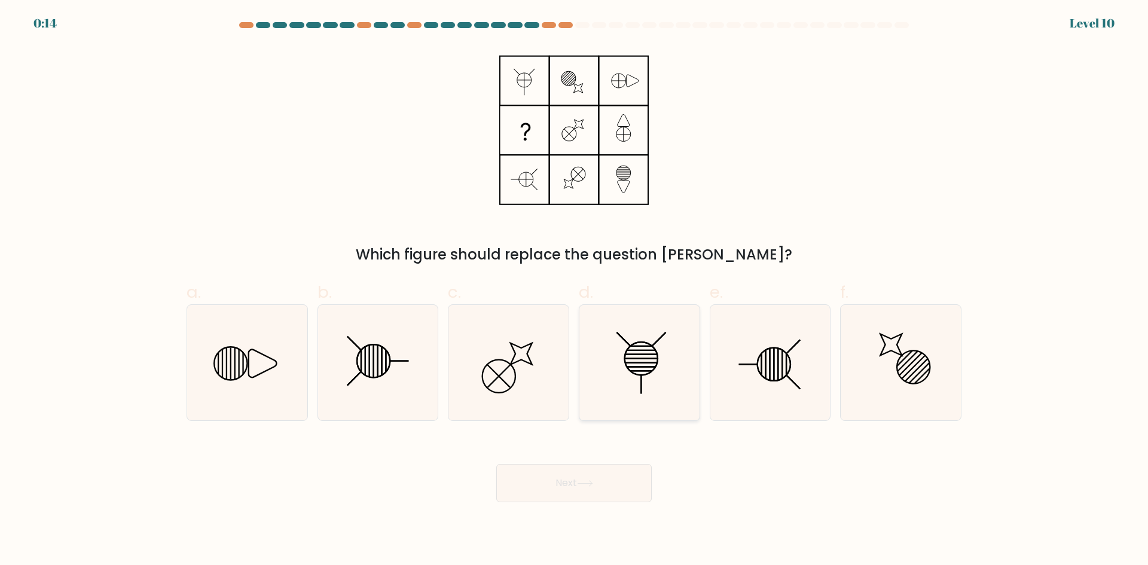
click at [659, 377] on icon at bounding box center [639, 362] width 115 height 115
click at [575, 291] on input "d." at bounding box center [574, 287] width 1 height 8
radio input "true"
click at [569, 493] on button "Next" at bounding box center [573, 483] width 155 height 38
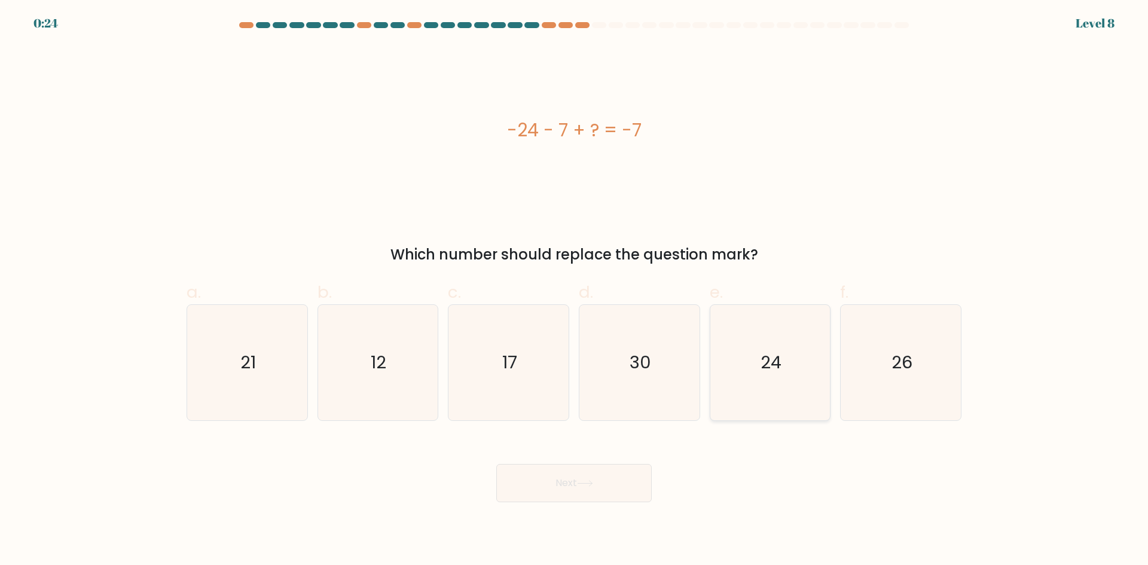
click at [796, 384] on icon "24" at bounding box center [769, 362] width 115 height 115
click at [575, 291] on input "e. 24" at bounding box center [574, 287] width 1 height 8
radio input "true"
click at [625, 484] on button "Next" at bounding box center [573, 483] width 155 height 38
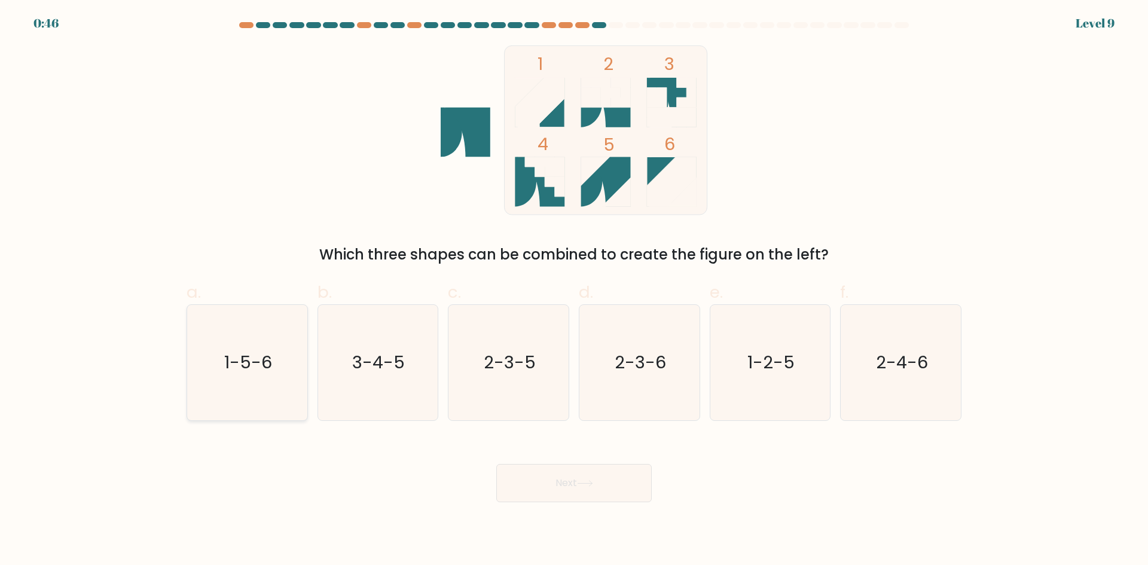
click at [266, 391] on icon "1-5-6" at bounding box center [247, 362] width 115 height 115
click at [574, 291] on input "a. 1-5-6" at bounding box center [574, 287] width 1 height 8
radio input "true"
click at [646, 486] on button "Next" at bounding box center [573, 483] width 155 height 38
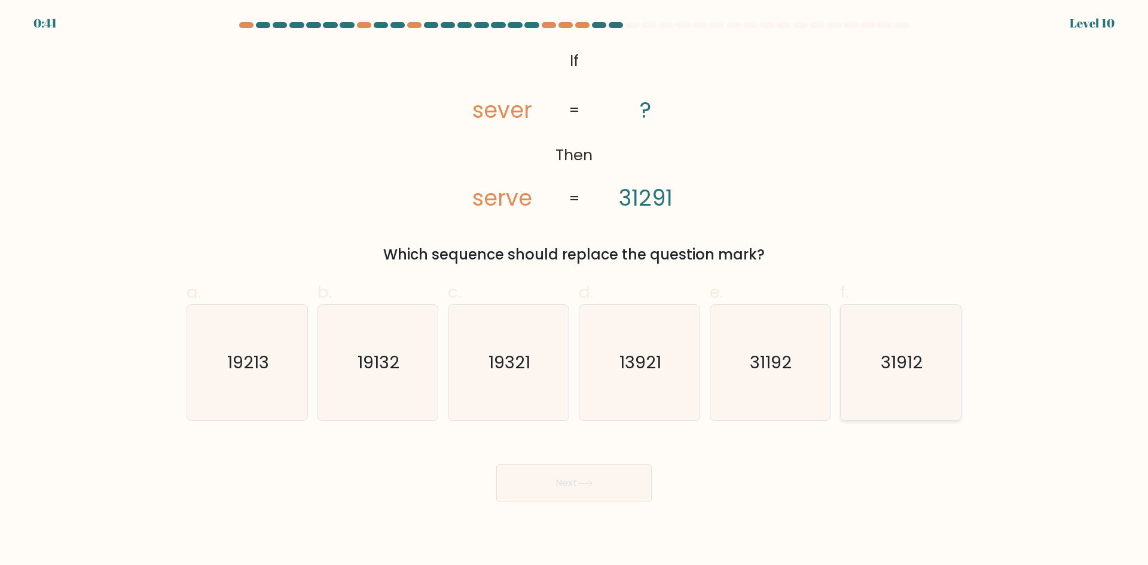
click at [936, 376] on icon "31912" at bounding box center [900, 362] width 115 height 115
click at [575, 291] on input "f. 31912" at bounding box center [574, 287] width 1 height 8
radio input "true"
click at [613, 491] on button "Next" at bounding box center [573, 483] width 155 height 38
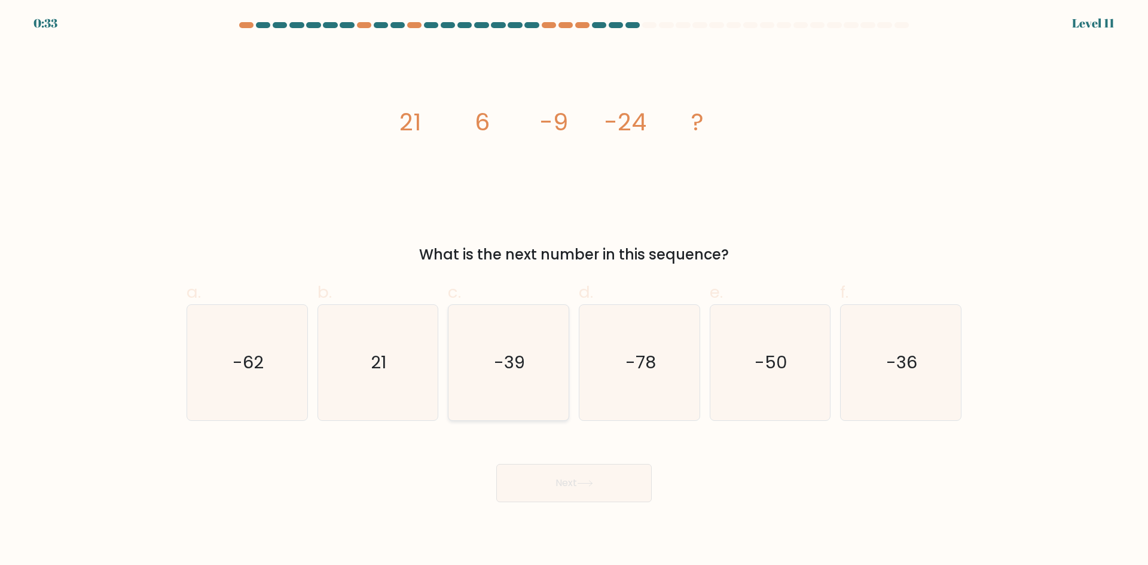
click at [522, 370] on text "-39" at bounding box center [509, 362] width 31 height 24
click at [574, 291] on input "c. -39" at bounding box center [574, 287] width 1 height 8
radio input "true"
click at [613, 494] on button "Next" at bounding box center [573, 483] width 155 height 38
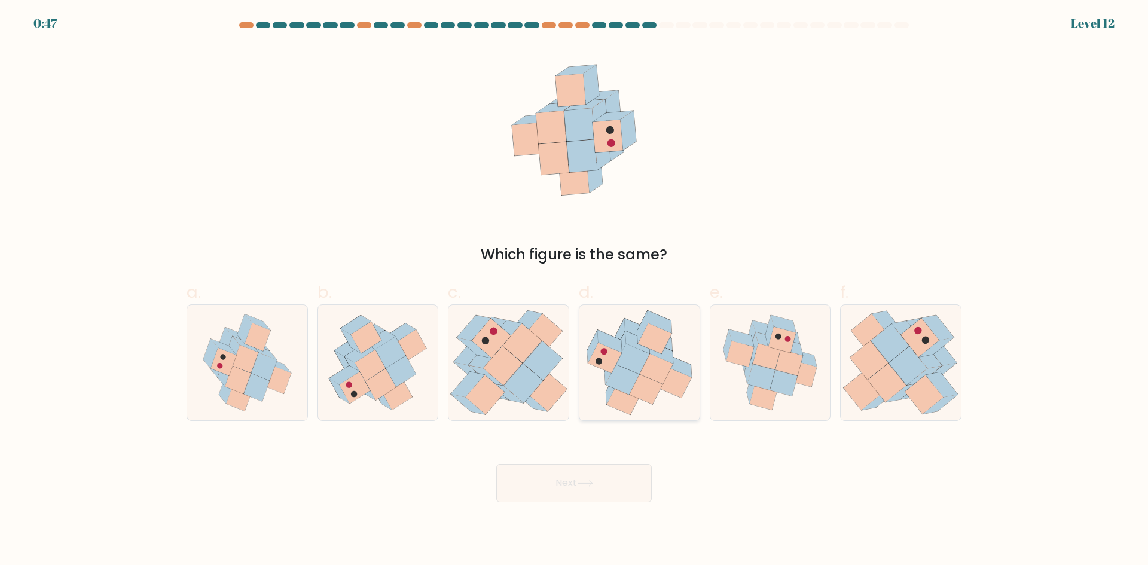
click at [651, 377] on icon at bounding box center [655, 368] width 33 height 30
click at [575, 291] on input "d." at bounding box center [574, 287] width 1 height 8
radio input "true"
click at [627, 486] on button "Next" at bounding box center [573, 483] width 155 height 38
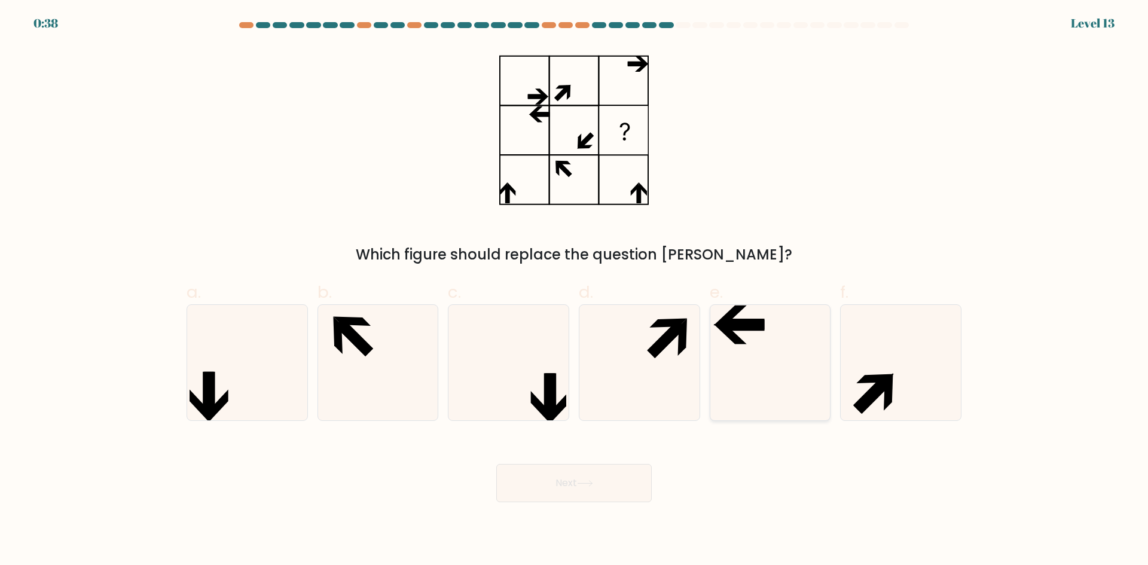
click at [796, 386] on icon at bounding box center [769, 362] width 115 height 115
click at [575, 291] on input "e." at bounding box center [574, 287] width 1 height 8
radio input "true"
click at [630, 491] on button "Next" at bounding box center [573, 483] width 155 height 38
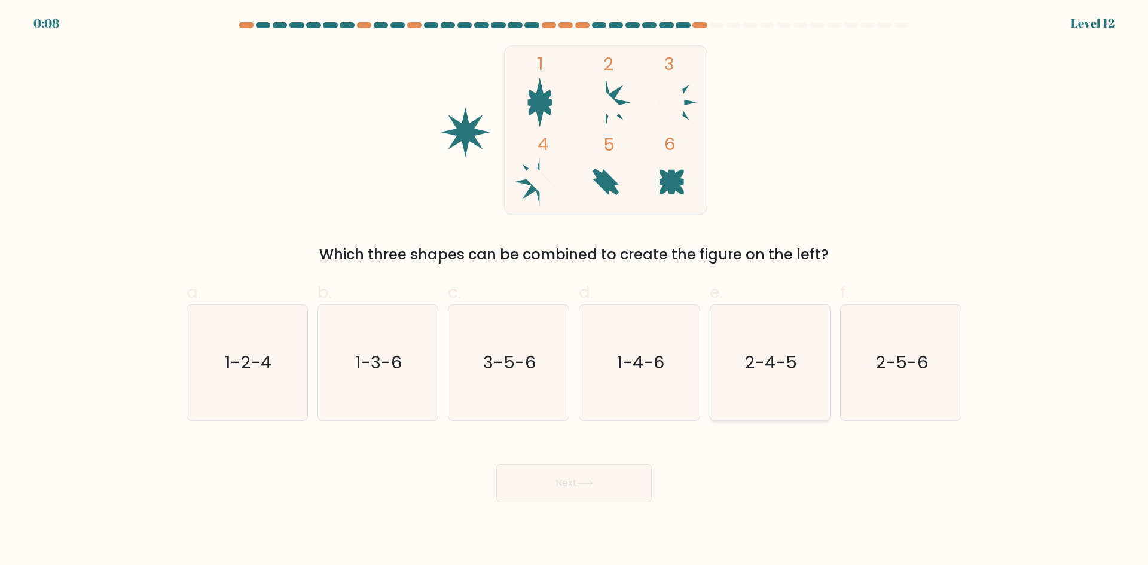
click at [747, 372] on text "2-4-5" at bounding box center [771, 362] width 53 height 24
click at [575, 291] on input "e. 2-4-5" at bounding box center [574, 287] width 1 height 8
radio input "true"
click at [621, 486] on button "Next" at bounding box center [573, 483] width 155 height 38
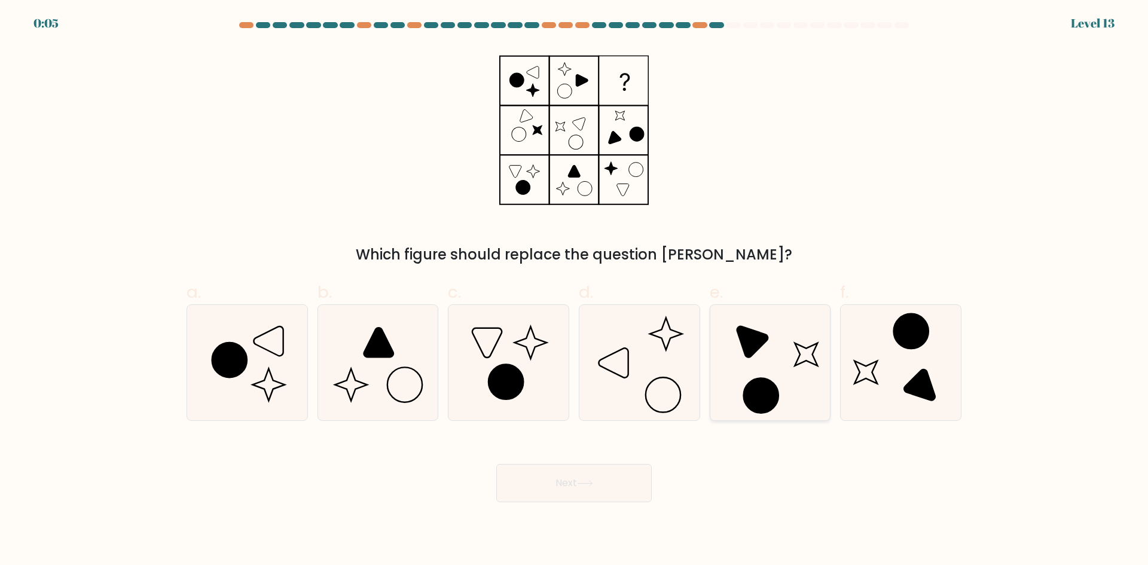
click at [765, 378] on circle at bounding box center [761, 395] width 49 height 49
click at [575, 291] on input "e." at bounding box center [574, 287] width 1 height 8
radio input "true"
click at [630, 487] on button "Next" at bounding box center [573, 483] width 155 height 38
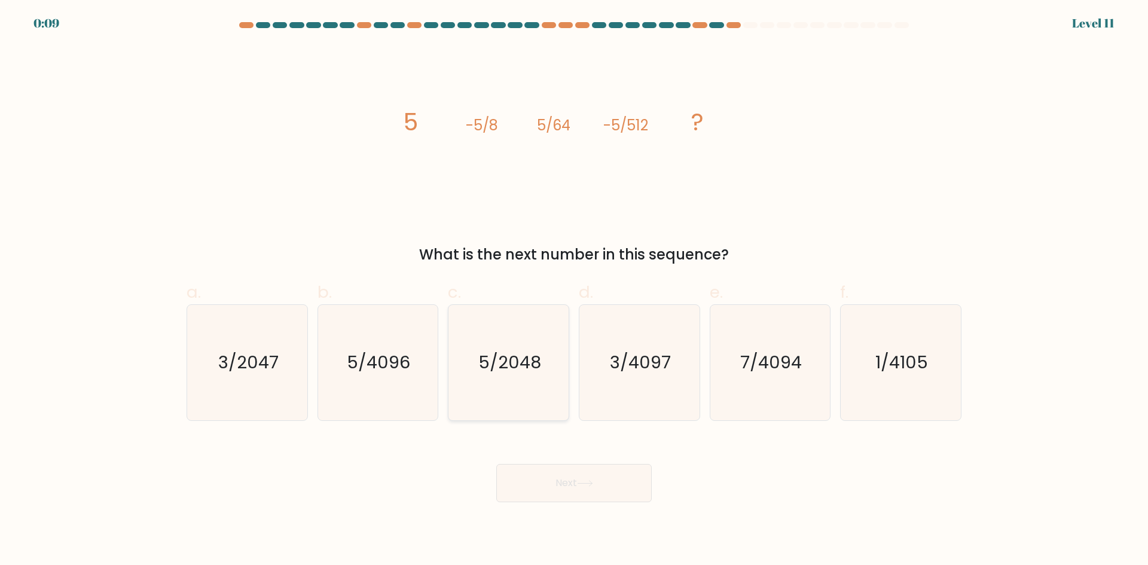
click at [514, 381] on icon "5/2048" at bounding box center [508, 362] width 115 height 115
click at [574, 291] on input "c. 5/2048" at bounding box center [574, 287] width 1 height 8
radio input "true"
click at [611, 469] on button "Next" at bounding box center [573, 483] width 155 height 38
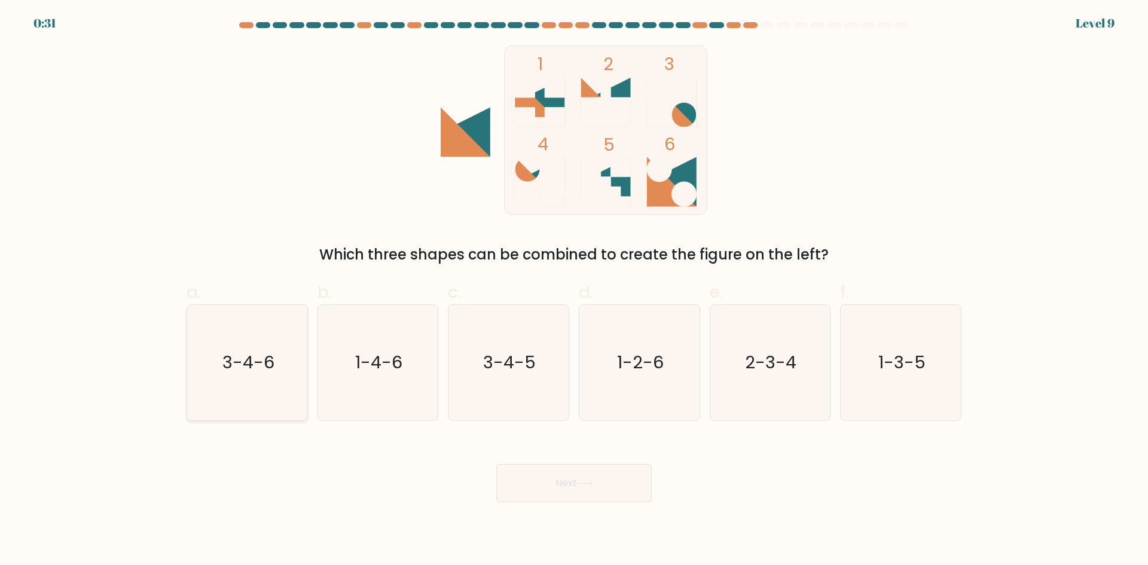
click at [224, 376] on icon "3-4-6" at bounding box center [247, 362] width 115 height 115
click at [574, 291] on input "a. 3-4-6" at bounding box center [574, 287] width 1 height 8
radio input "true"
click at [620, 486] on button "Next" at bounding box center [573, 483] width 155 height 38
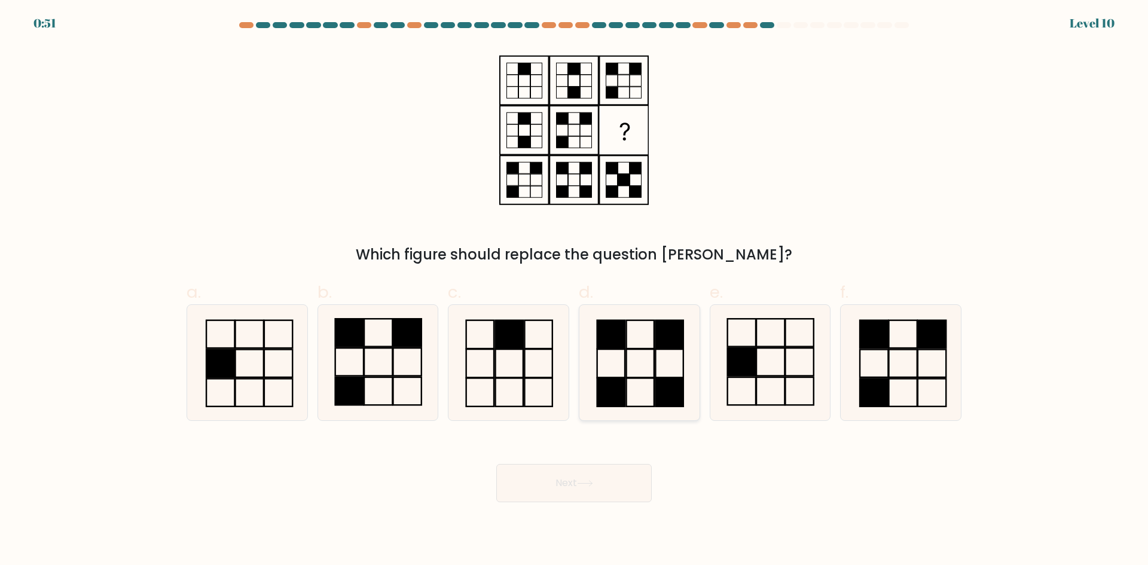
click at [633, 407] on icon at bounding box center [639, 362] width 115 height 115
click at [575, 291] on input "d." at bounding box center [574, 287] width 1 height 8
radio input "true"
click at [616, 484] on button "Next" at bounding box center [573, 483] width 155 height 38
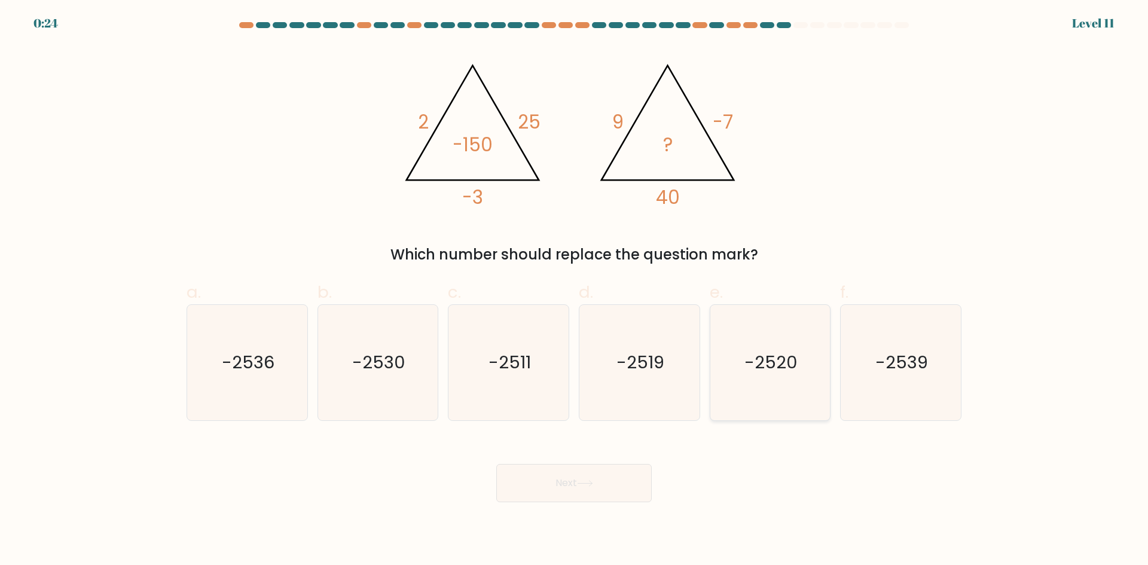
click at [751, 371] on text "-2520" at bounding box center [770, 362] width 53 height 24
click at [575, 291] on input "e. -2520" at bounding box center [574, 287] width 1 height 8
radio input "true"
click at [616, 483] on button "Next" at bounding box center [573, 483] width 155 height 38
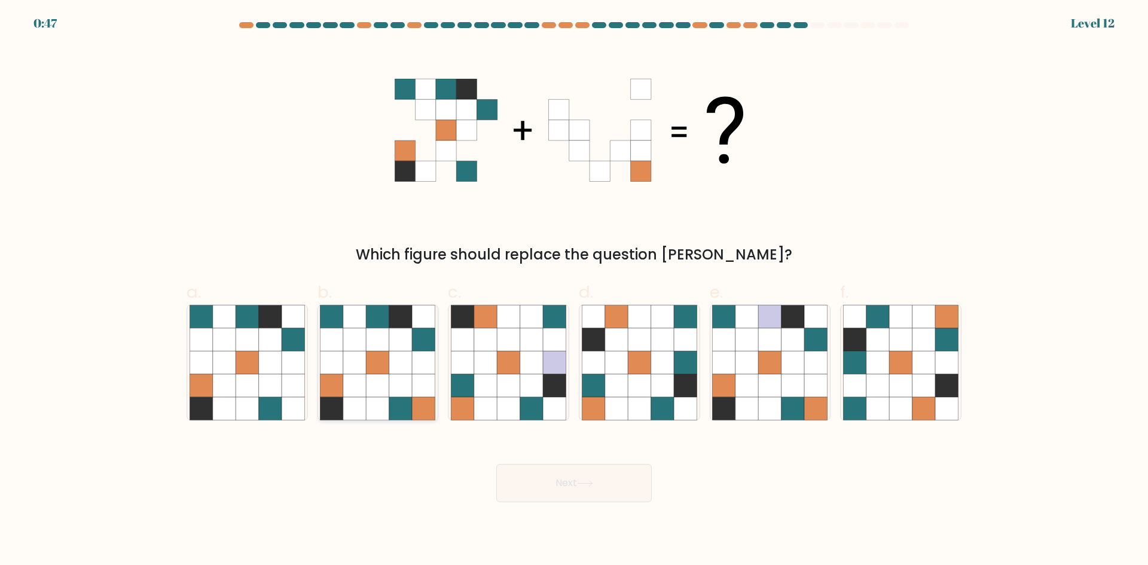
click at [365, 341] on icon at bounding box center [354, 339] width 23 height 23
click at [574, 291] on input "b." at bounding box center [574, 287] width 1 height 8
radio input "true"
click at [584, 486] on icon at bounding box center [585, 483] width 16 height 7
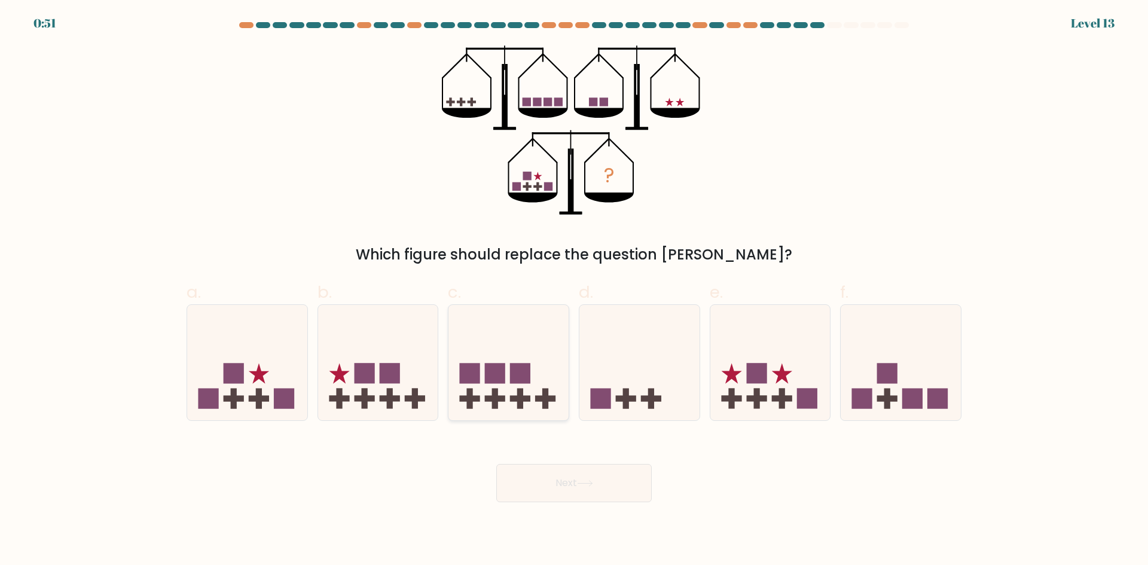
click at [507, 399] on icon at bounding box center [508, 362] width 120 height 99
click at [574, 291] on input "c." at bounding box center [574, 287] width 1 height 8
radio input "true"
click at [561, 478] on button "Next" at bounding box center [573, 483] width 155 height 38
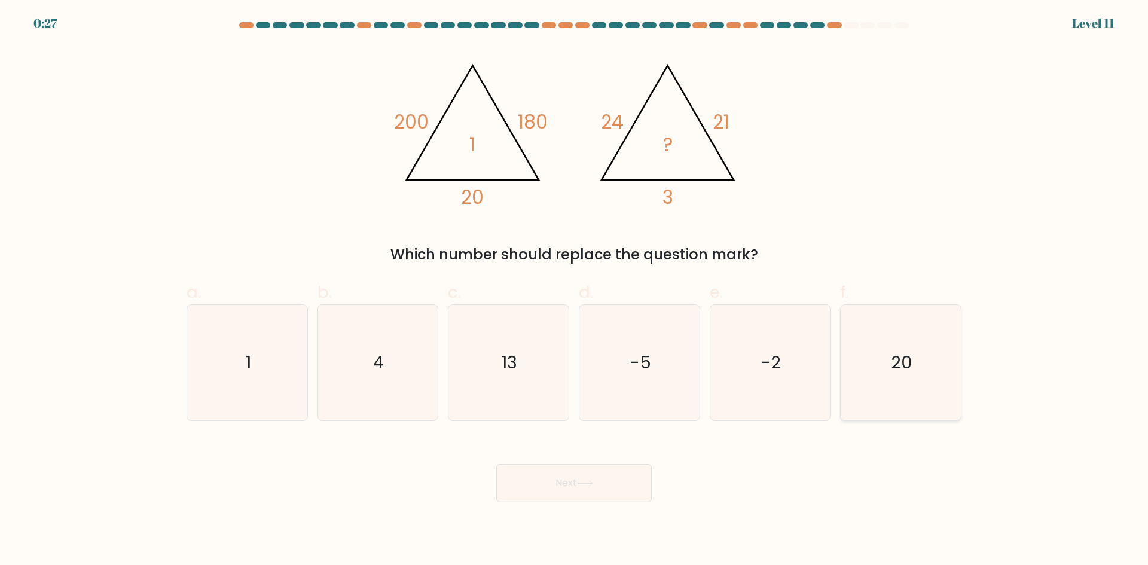
click at [880, 361] on icon "20" at bounding box center [900, 362] width 115 height 115
click at [575, 291] on input "f. 20" at bounding box center [574, 287] width 1 height 8
radio input "true"
click at [593, 477] on button "Next" at bounding box center [573, 483] width 155 height 38
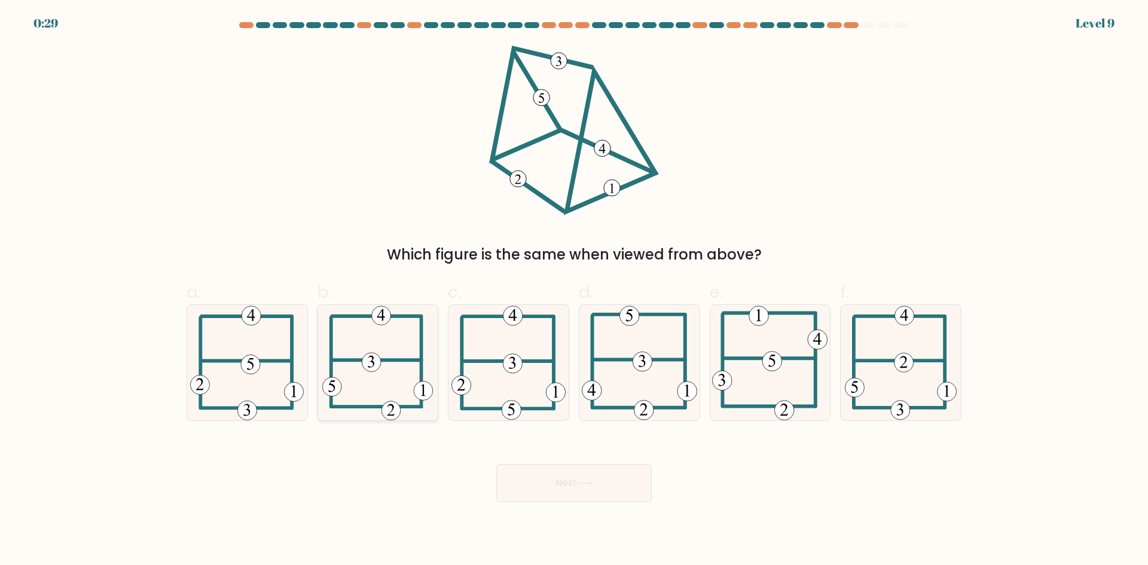
click at [383, 382] on icon at bounding box center [377, 362] width 111 height 115
click at [574, 291] on input "b." at bounding box center [574, 287] width 1 height 8
radio input "true"
click at [564, 478] on button "Next" at bounding box center [573, 483] width 155 height 38
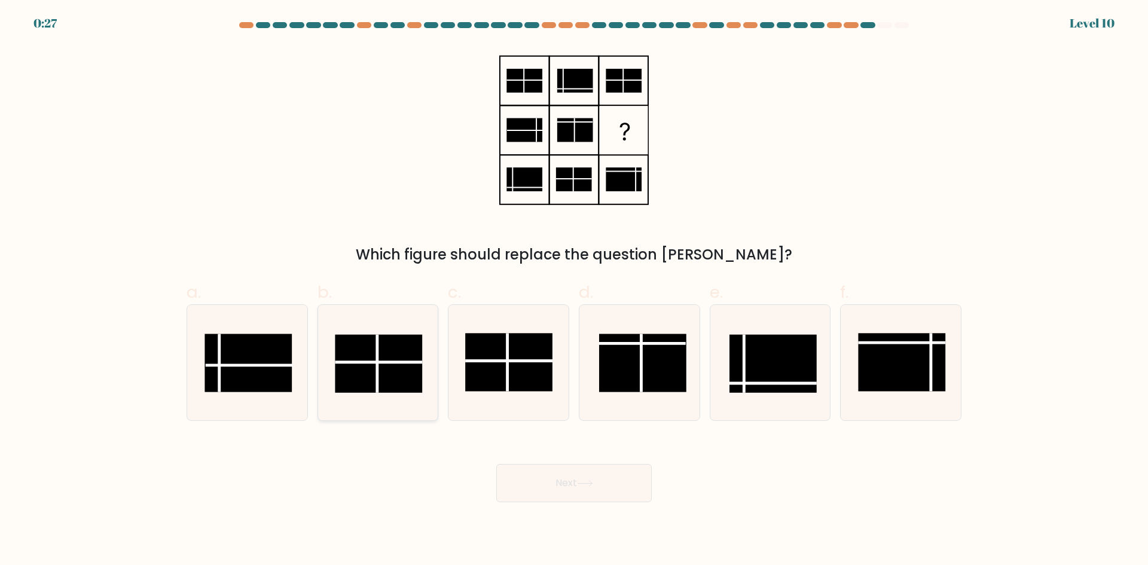
click at [374, 365] on rect at bounding box center [378, 363] width 87 height 58
click at [574, 291] on input "b." at bounding box center [574, 287] width 1 height 8
radio input "true"
click at [549, 485] on button "Next" at bounding box center [573, 483] width 155 height 38
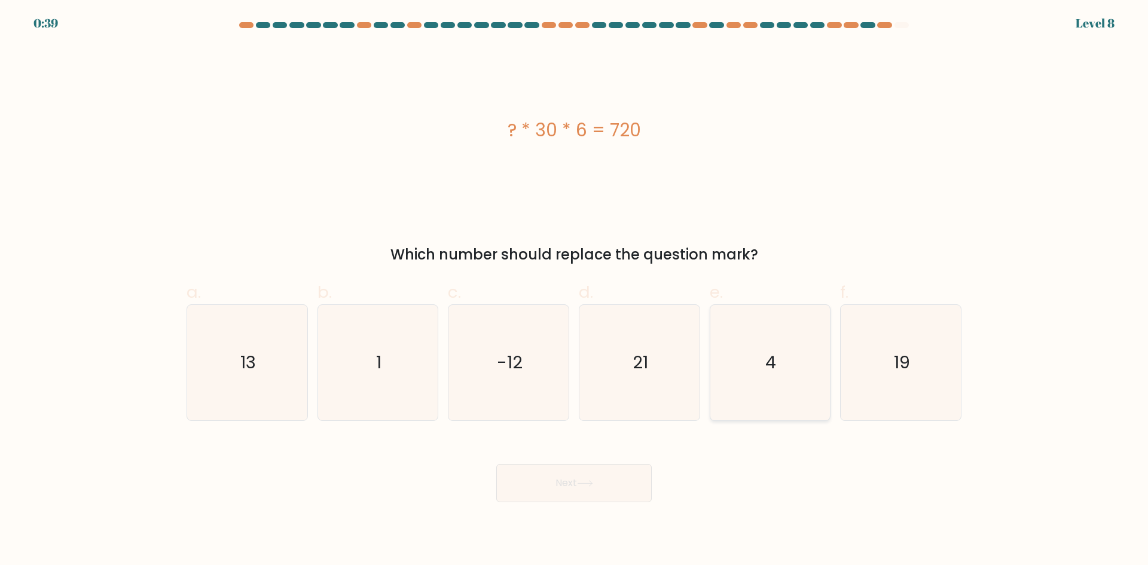
click at [729, 383] on icon "4" at bounding box center [769, 362] width 115 height 115
click at [575, 291] on input "e. 4" at bounding box center [574, 287] width 1 height 8
radio input "true"
click at [617, 484] on button "Next" at bounding box center [573, 483] width 155 height 38
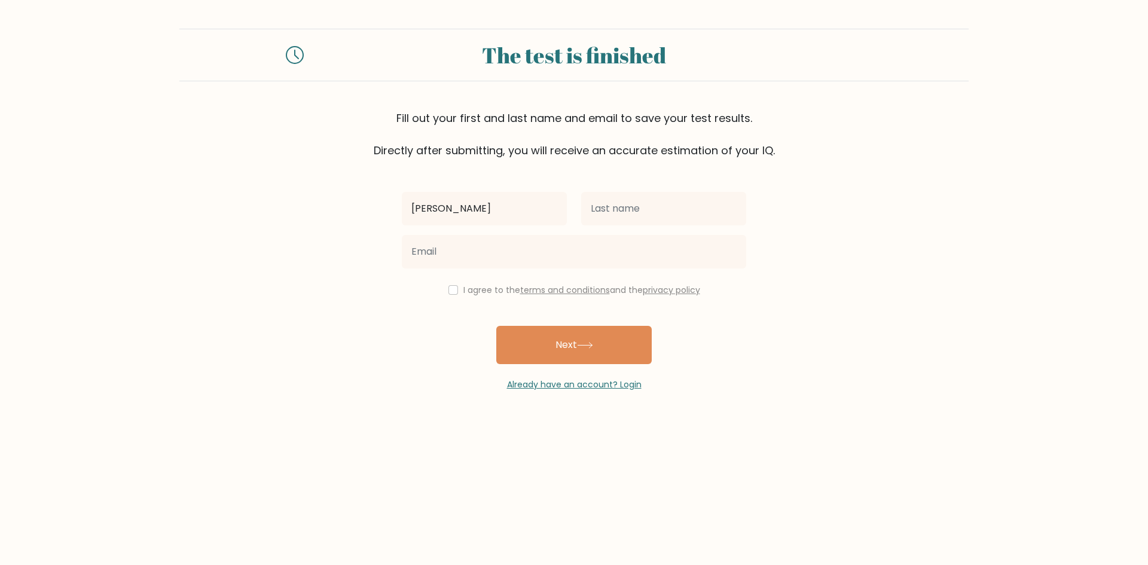
type input "[PERSON_NAME]"
click at [619, 215] on input "text" at bounding box center [663, 208] width 165 height 33
type input "Bolano"
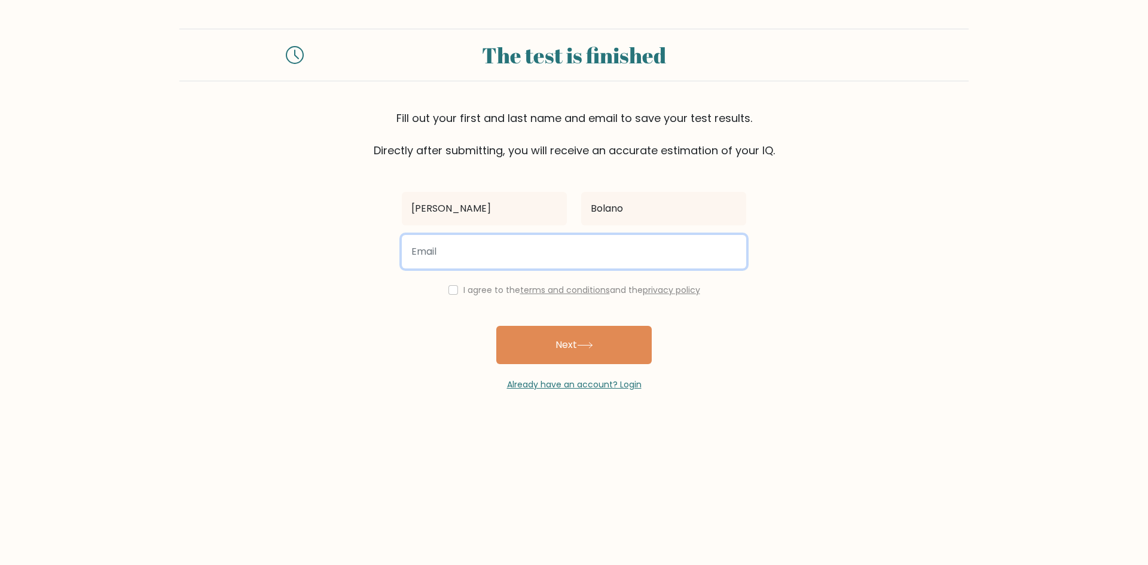
click at [538, 256] on input "email" at bounding box center [574, 251] width 344 height 33
type input "[PERSON_NAME][EMAIL_ADDRESS][DOMAIN_NAME]"
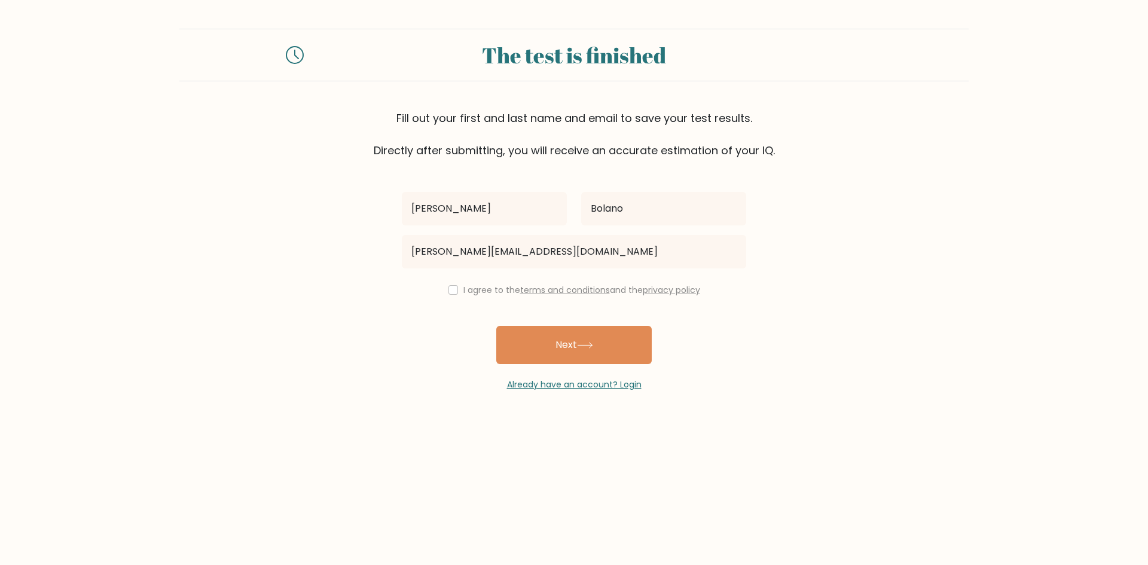
click at [463, 292] on label "I agree to the terms and conditions and the privacy policy" at bounding box center [581, 290] width 237 height 12
click at [450, 292] on input "checkbox" at bounding box center [453, 290] width 10 height 10
checkbox input "true"
click at [534, 348] on button "Next" at bounding box center [573, 345] width 155 height 38
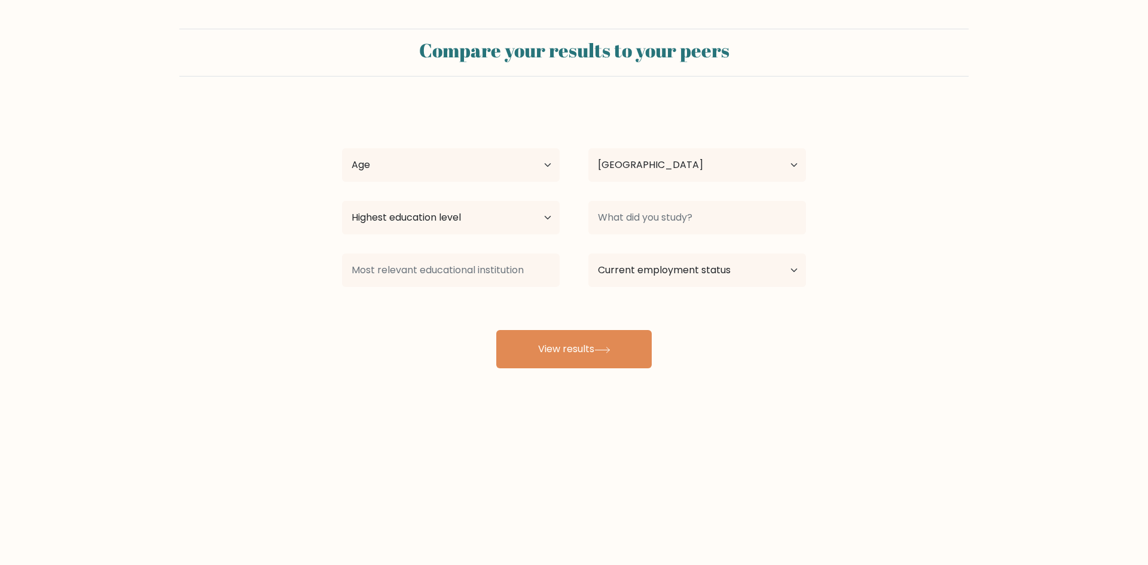
select select "PH"
click at [456, 172] on select "Age Under [DEMOGRAPHIC_DATA] [DEMOGRAPHIC_DATA] [DEMOGRAPHIC_DATA] [DEMOGRAPHIC…" at bounding box center [451, 164] width 218 height 33
select select "35_44"
click at [342, 148] on select "Age Under [DEMOGRAPHIC_DATA] [DEMOGRAPHIC_DATA] [DEMOGRAPHIC_DATA] [DEMOGRAPHIC…" at bounding box center [451, 164] width 218 height 33
click at [499, 225] on select "Highest education level No schooling Primary Lower Secondary Upper Secondary Oc…" at bounding box center [451, 217] width 218 height 33
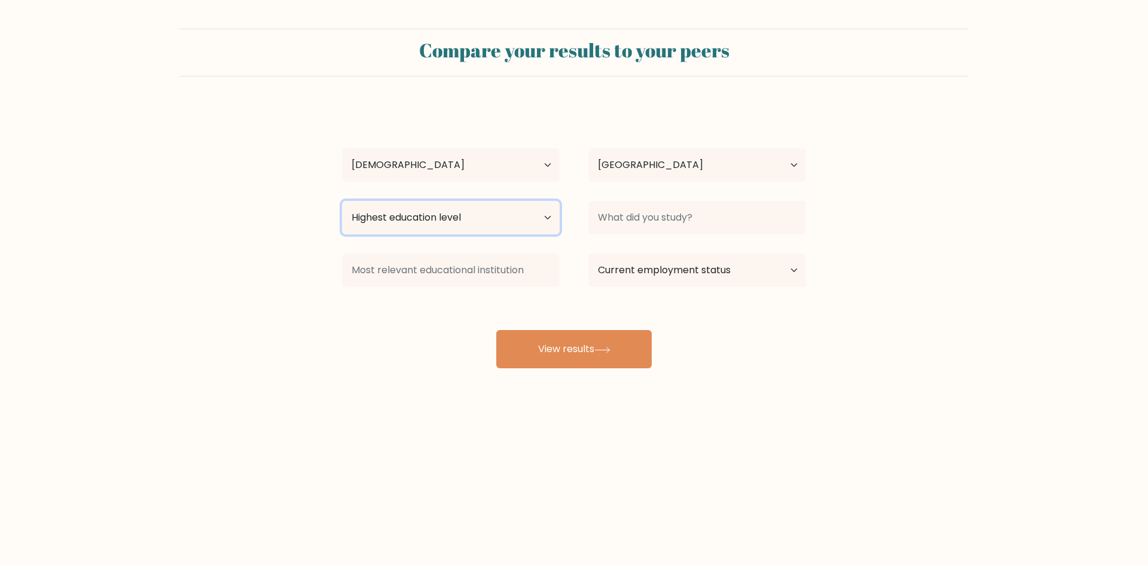
select select "bachelors_degree"
click at [342, 201] on select "Highest education level No schooling Primary Lower Secondary Upper Secondary Oc…" at bounding box center [451, 217] width 218 height 33
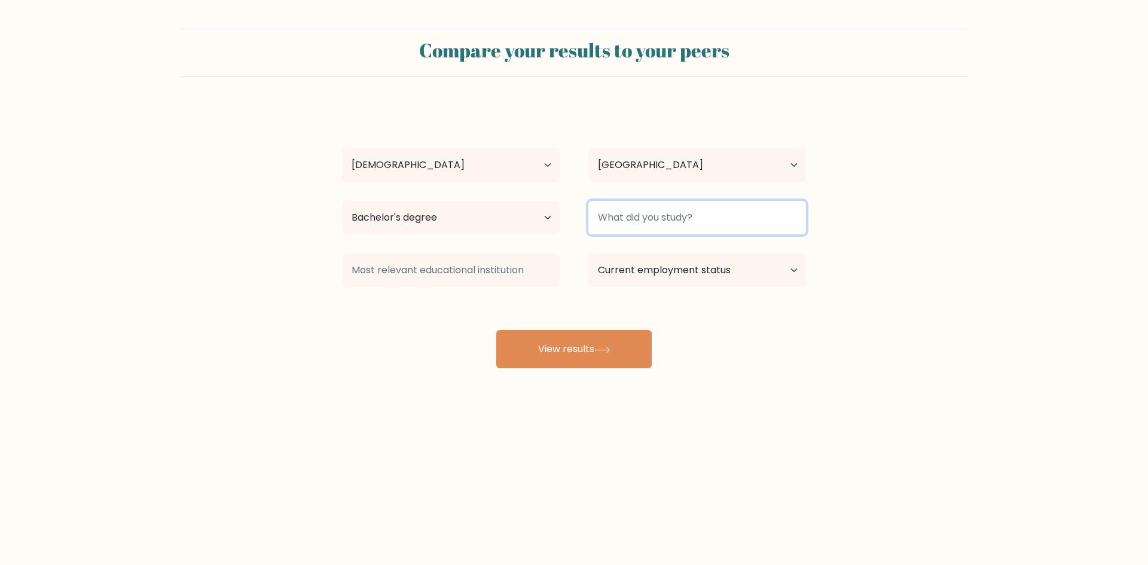
click at [651, 225] on input at bounding box center [697, 217] width 218 height 33
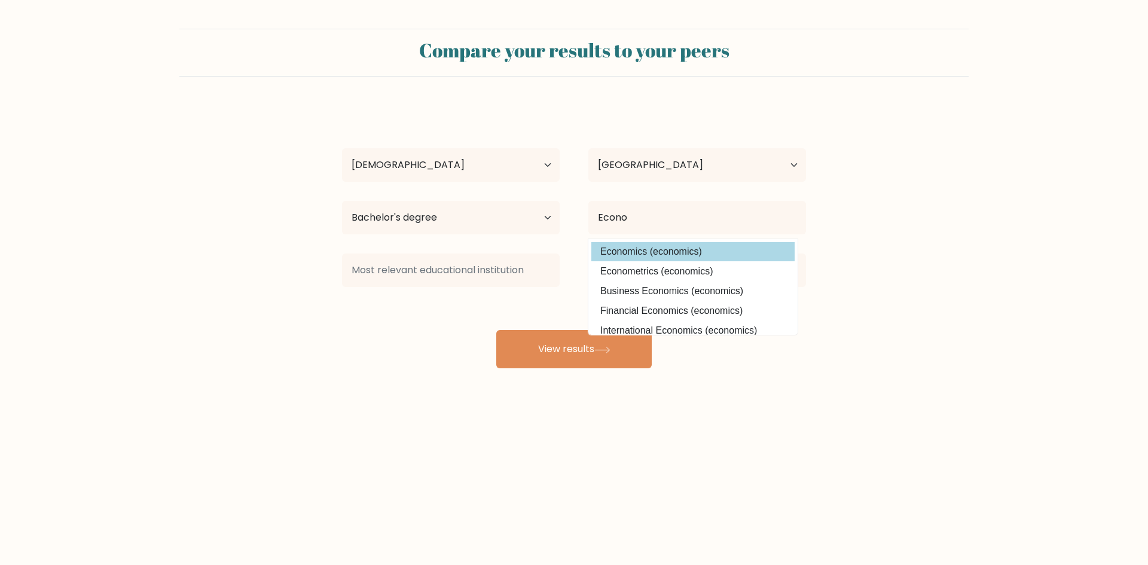
click at [674, 251] on option "Economics (economics)" at bounding box center [692, 251] width 203 height 19
type input "Economics"
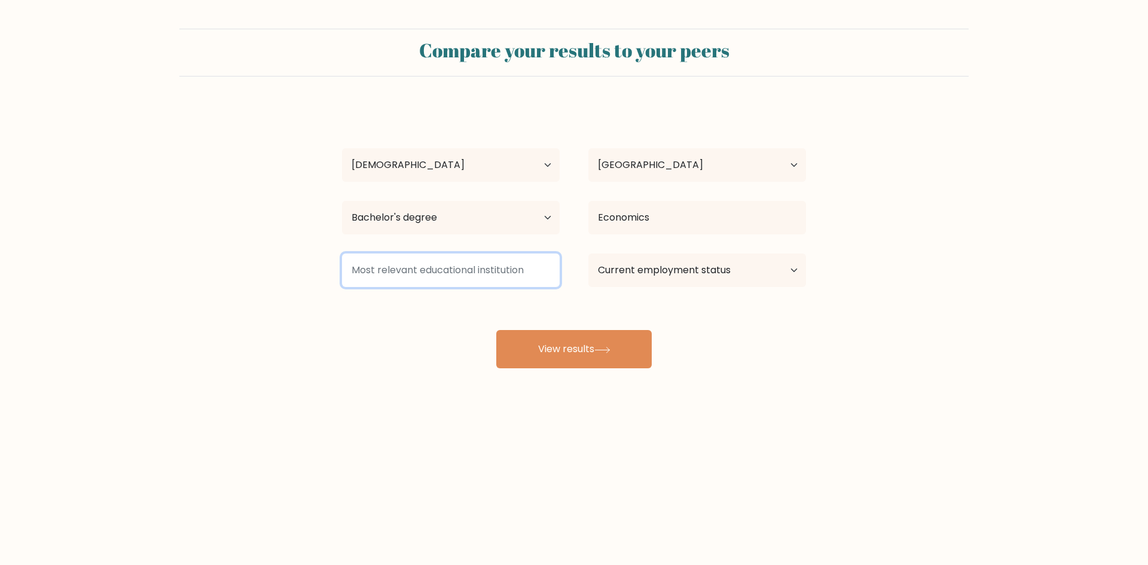
click at [442, 266] on input at bounding box center [451, 270] width 218 height 33
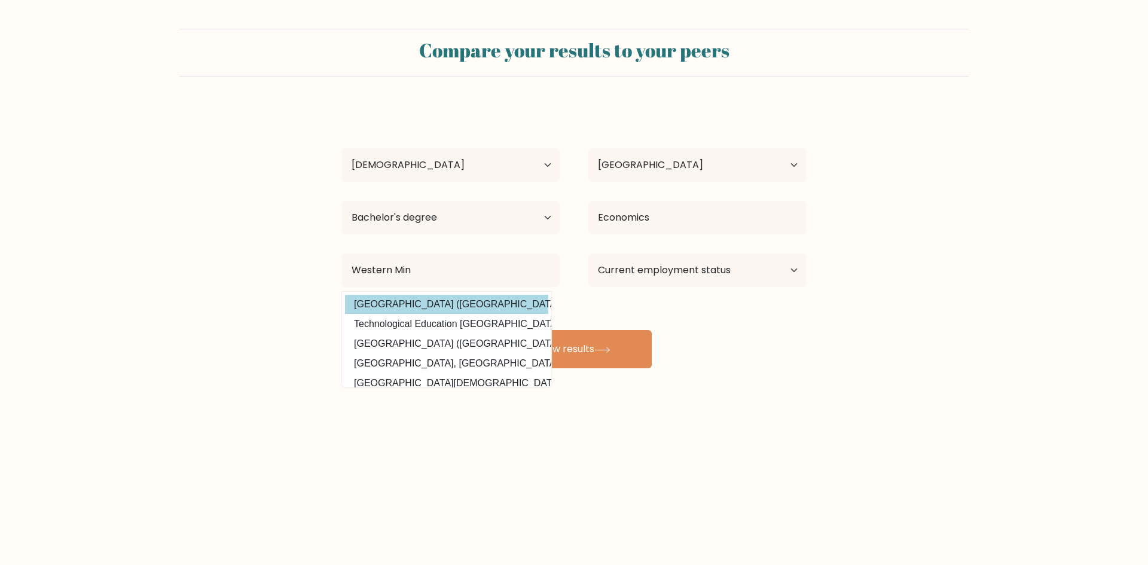
click at [444, 307] on option "[GEOGRAPHIC_DATA] ([GEOGRAPHIC_DATA])" at bounding box center [446, 304] width 203 height 19
type input "[GEOGRAPHIC_DATA]"
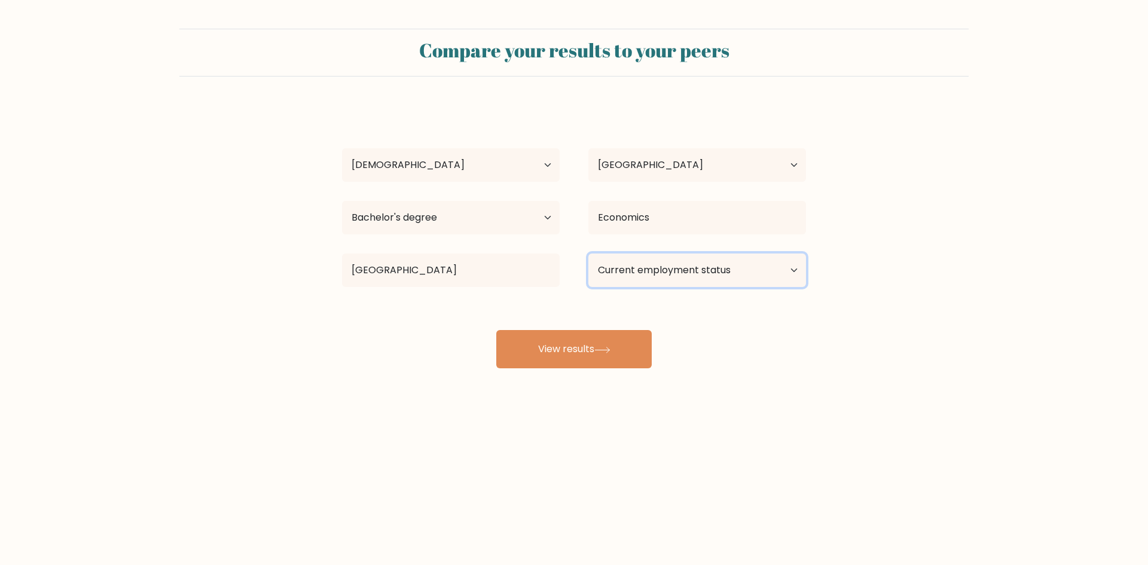
click at [657, 276] on select "Current employment status Employed Student Retired Other / prefer not to answer" at bounding box center [697, 270] width 218 height 33
click at [798, 271] on select "Current employment status Employed Student Retired Other / prefer not to answer" at bounding box center [697, 270] width 218 height 33
click at [777, 270] on select "Current employment status Employed Student Retired Other / prefer not to answer" at bounding box center [697, 270] width 218 height 33
select select "other"
click at [588, 254] on select "Current employment status Employed Student Retired Other / prefer not to answer" at bounding box center [697, 270] width 218 height 33
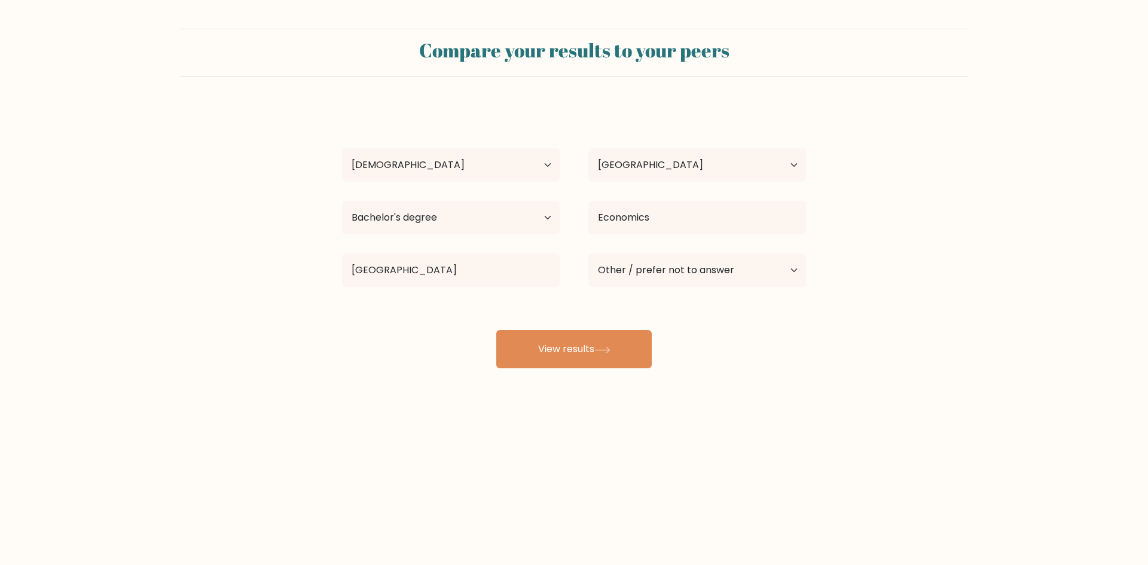
click at [703, 325] on div "[PERSON_NAME] [PERSON_NAME] Age Under [DEMOGRAPHIC_DATA] [DEMOGRAPHIC_DATA] [DE…" at bounding box center [574, 236] width 478 height 263
click at [618, 350] on button "View results" at bounding box center [573, 349] width 155 height 38
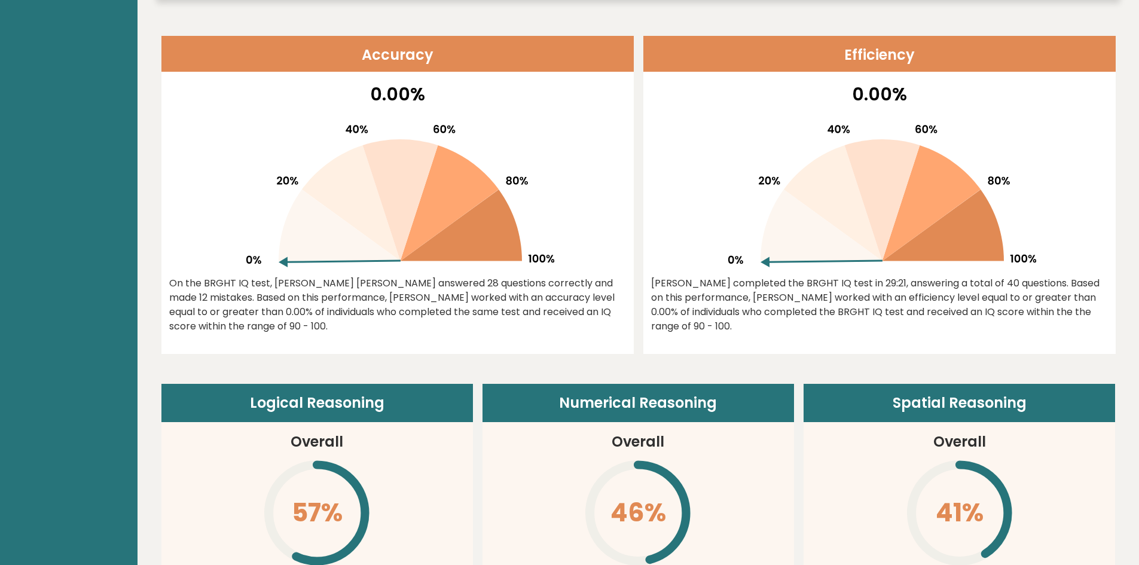
scroll to position [538, 0]
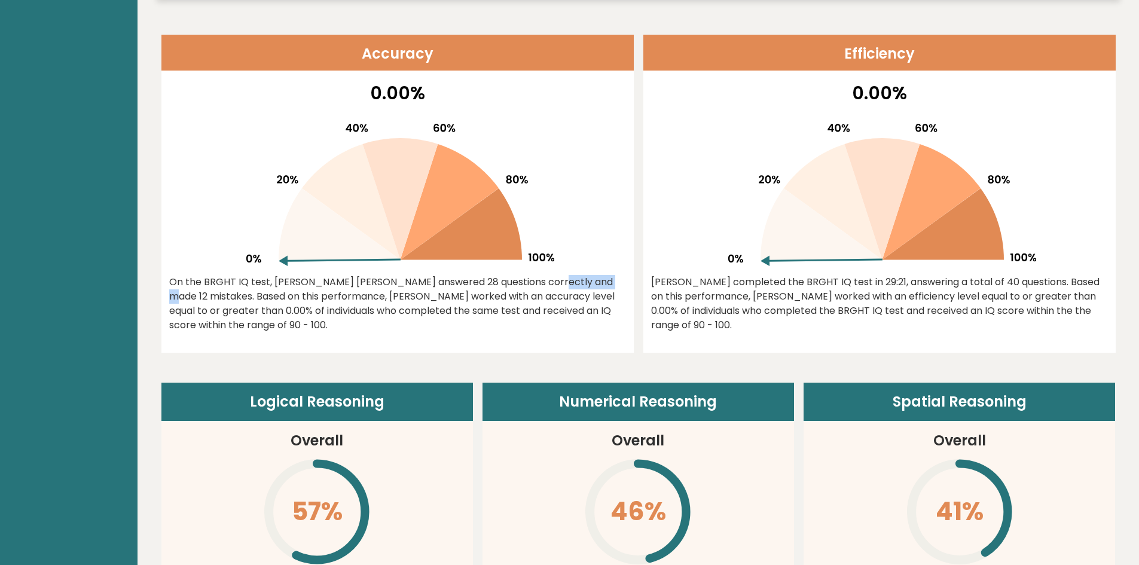
drag, startPoint x: 505, startPoint y: 280, endPoint x: 455, endPoint y: 281, distance: 50.2
click at [455, 281] on div "On the BRGHT IQ test, Leonilo Jr Bolano answered 28 questions correctly and mad…" at bounding box center [397, 303] width 457 height 57
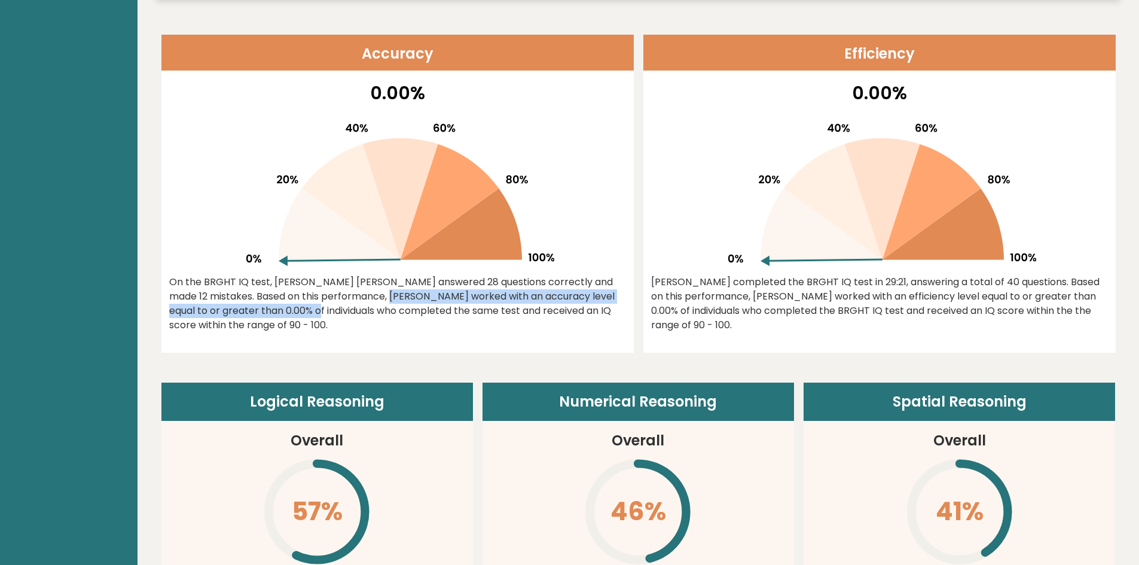
drag, startPoint x: 185, startPoint y: 300, endPoint x: 289, endPoint y: 294, distance: 103.6
click at [289, 294] on div "On the BRGHT IQ test, Leonilo Jr Bolano answered 28 questions correctly and mad…" at bounding box center [397, 303] width 457 height 57
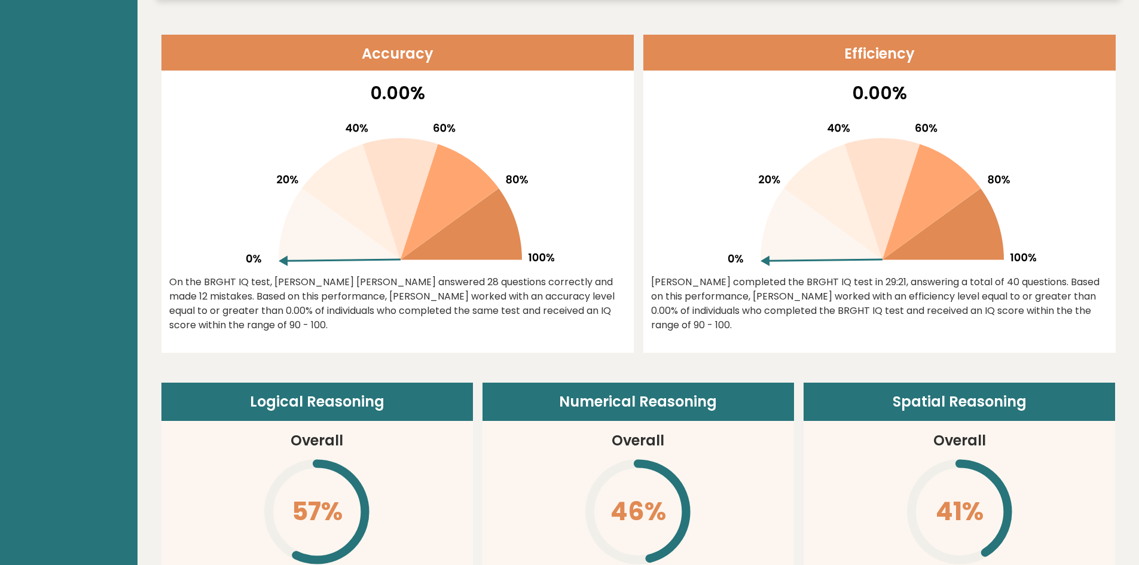
click at [358, 308] on div "On the BRGHT IQ test, Leonilo Jr Bolano answered 28 questions correctly and mad…" at bounding box center [397, 303] width 457 height 57
click at [361, 294] on div "On the BRGHT IQ test, Leonilo Jr Bolano answered 28 questions correctly and mad…" at bounding box center [397, 303] width 457 height 57
drag, startPoint x: 220, startPoint y: 307, endPoint x: 429, endPoint y: 307, distance: 208.7
click at [429, 307] on div "On the BRGHT IQ test, Leonilo Jr Bolano answered 28 questions correctly and mad…" at bounding box center [397, 303] width 457 height 57
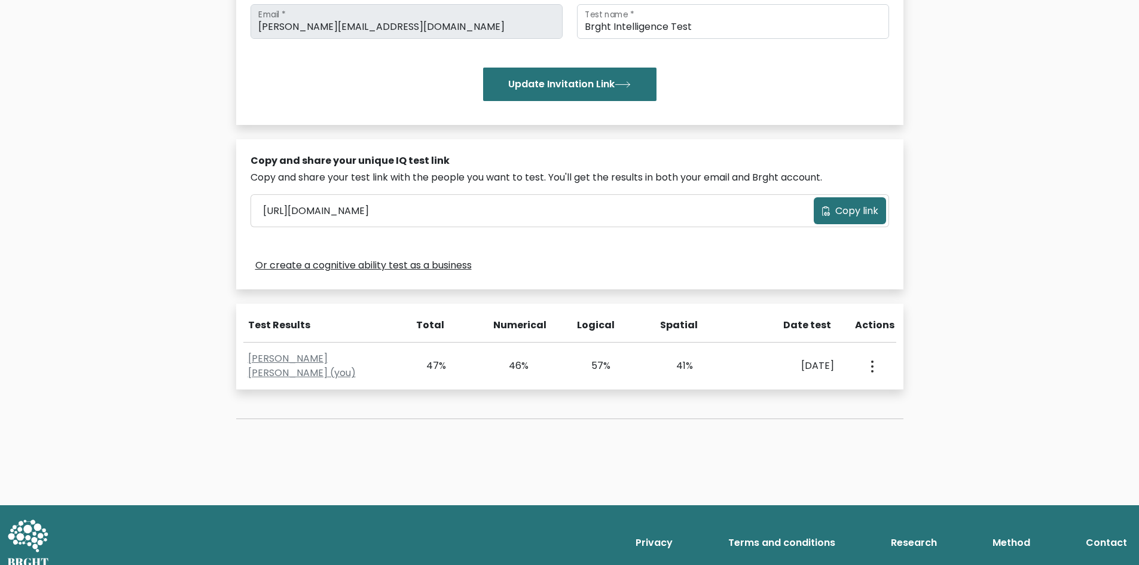
scroll to position [239, 0]
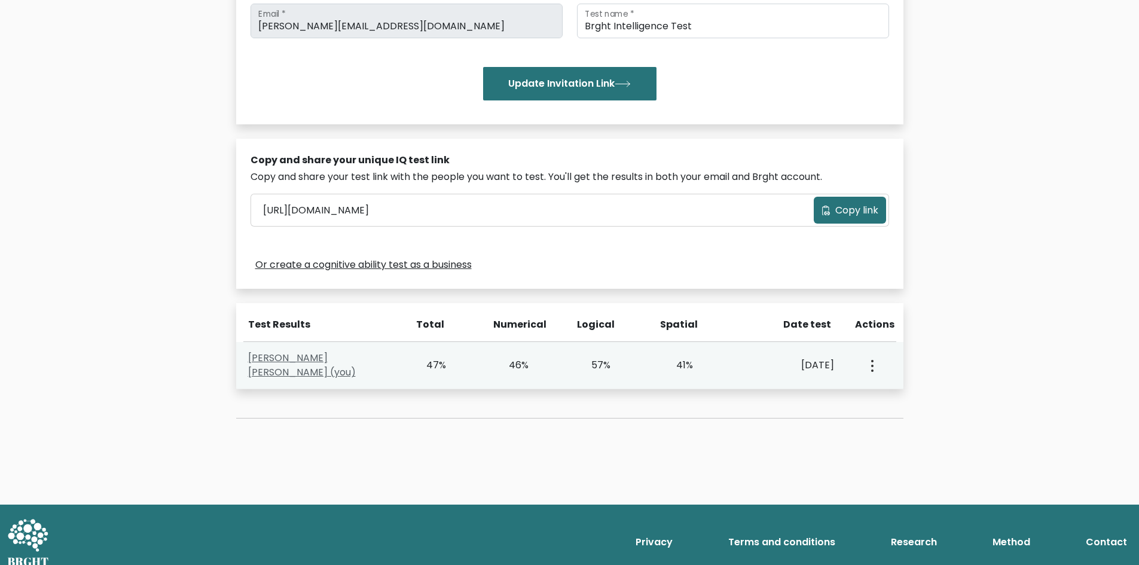
click at [323, 367] on link "[PERSON_NAME] [PERSON_NAME] (you)" at bounding box center [302, 365] width 108 height 28
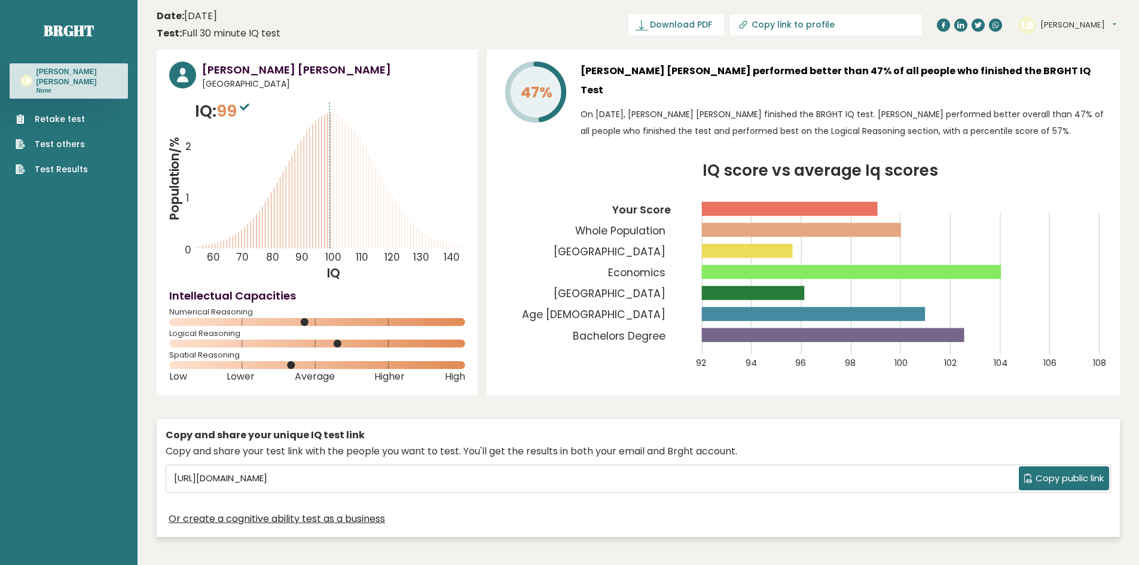
click at [1053, 481] on button "Copy public link" at bounding box center [1064, 478] width 90 height 24
click at [1045, 475] on span "Copy public link" at bounding box center [1070, 479] width 68 height 14
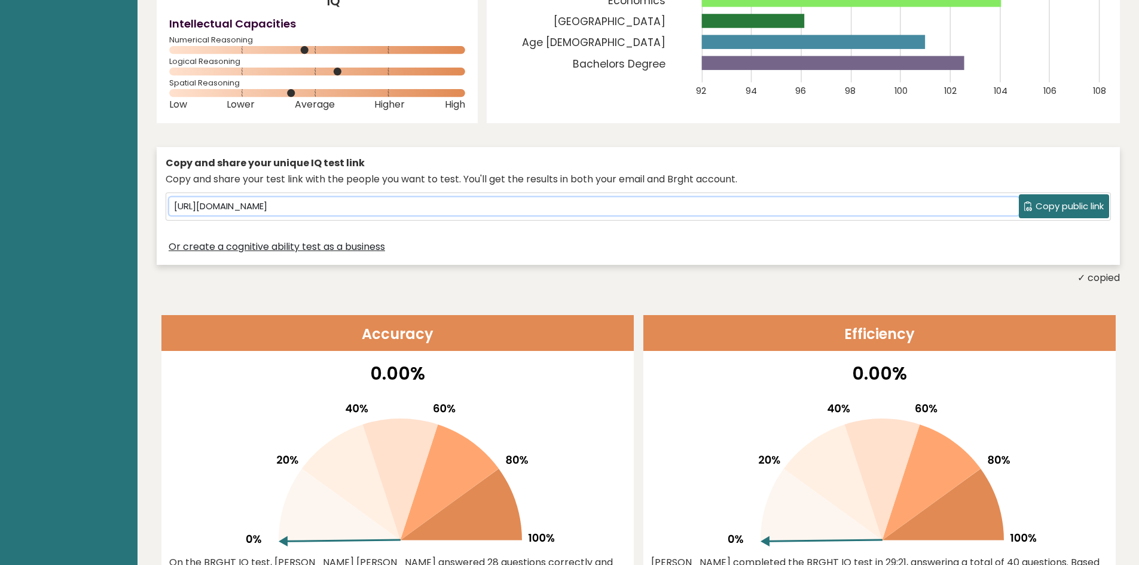
scroll to position [299, 0]
